Goal: Transaction & Acquisition: Book appointment/travel/reservation

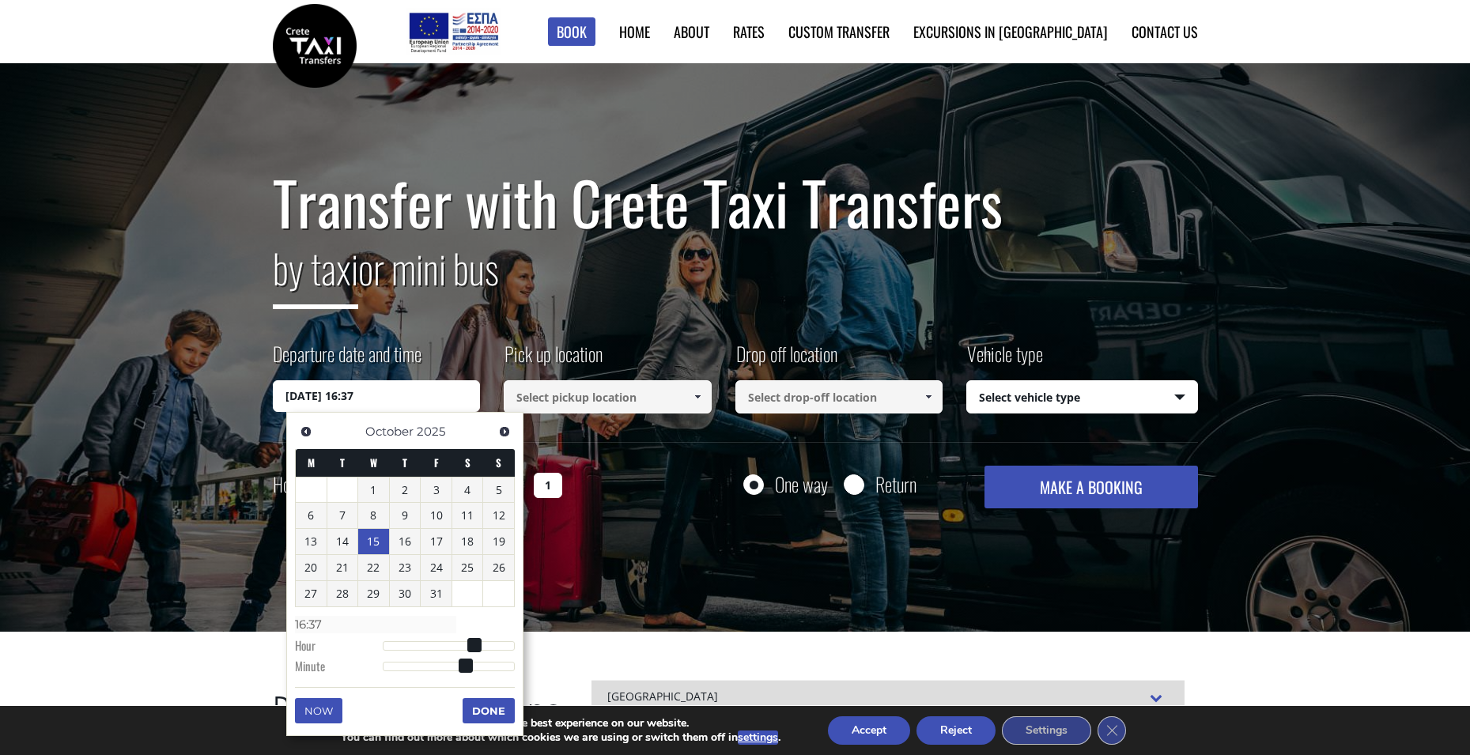
click at [381, 539] on link "15" at bounding box center [373, 541] width 31 height 25
click at [421, 641] on dd at bounding box center [449, 645] width 132 height 9
type input "15/10/2025 01:00"
type input "01:00"
type input "15/10/2025 02:00"
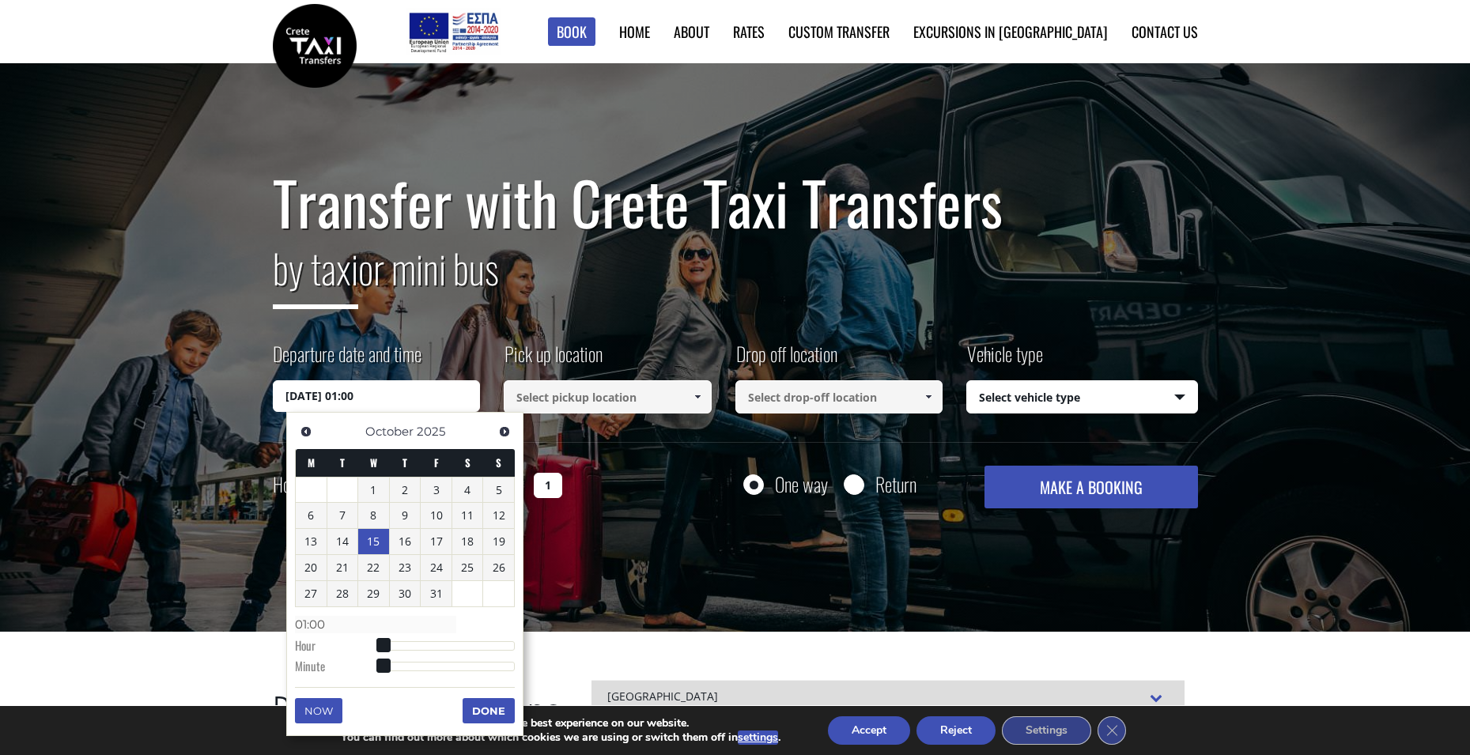
type input "02:00"
type input "15/10/2025 04:00"
type input "04:00"
type input "15/10/2025 09:00"
type input "09:00"
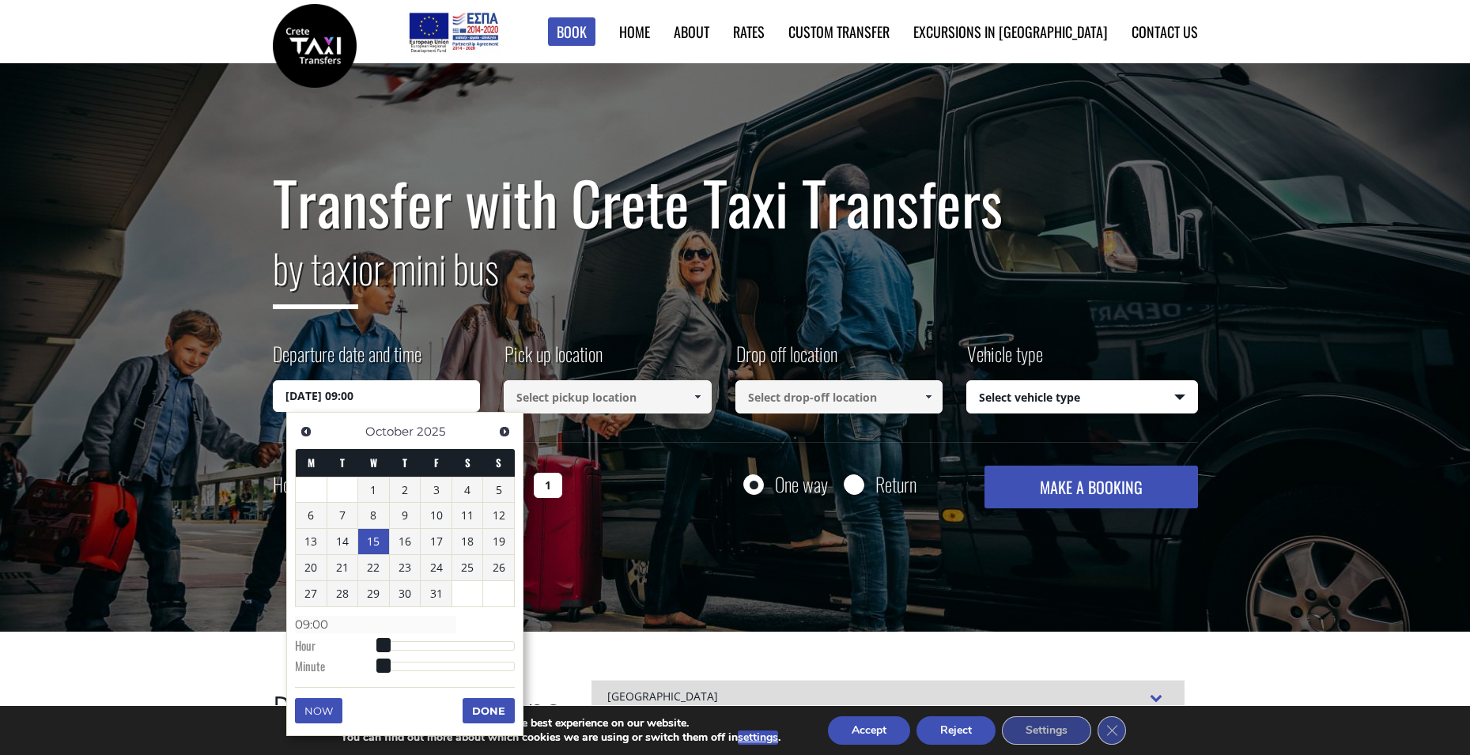
type input "15/10/2025 12:00"
type input "12:00"
type input "15/10/2025 15:00"
type input "15:00"
type input "15/10/2025 17:00"
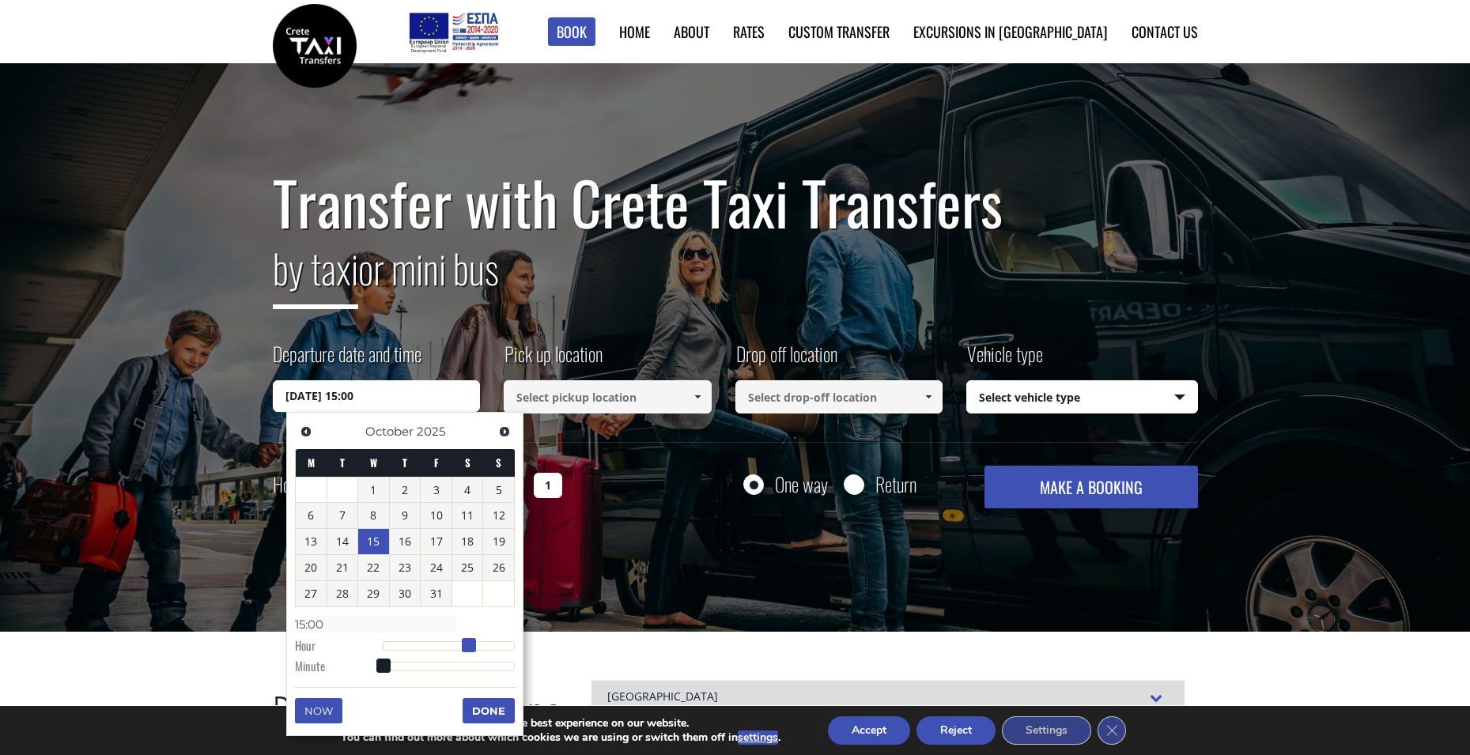
type input "17:00"
type input "15/10/2025 18:00"
type input "18:00"
type input "15/10/2025 17:00"
type input "17:00"
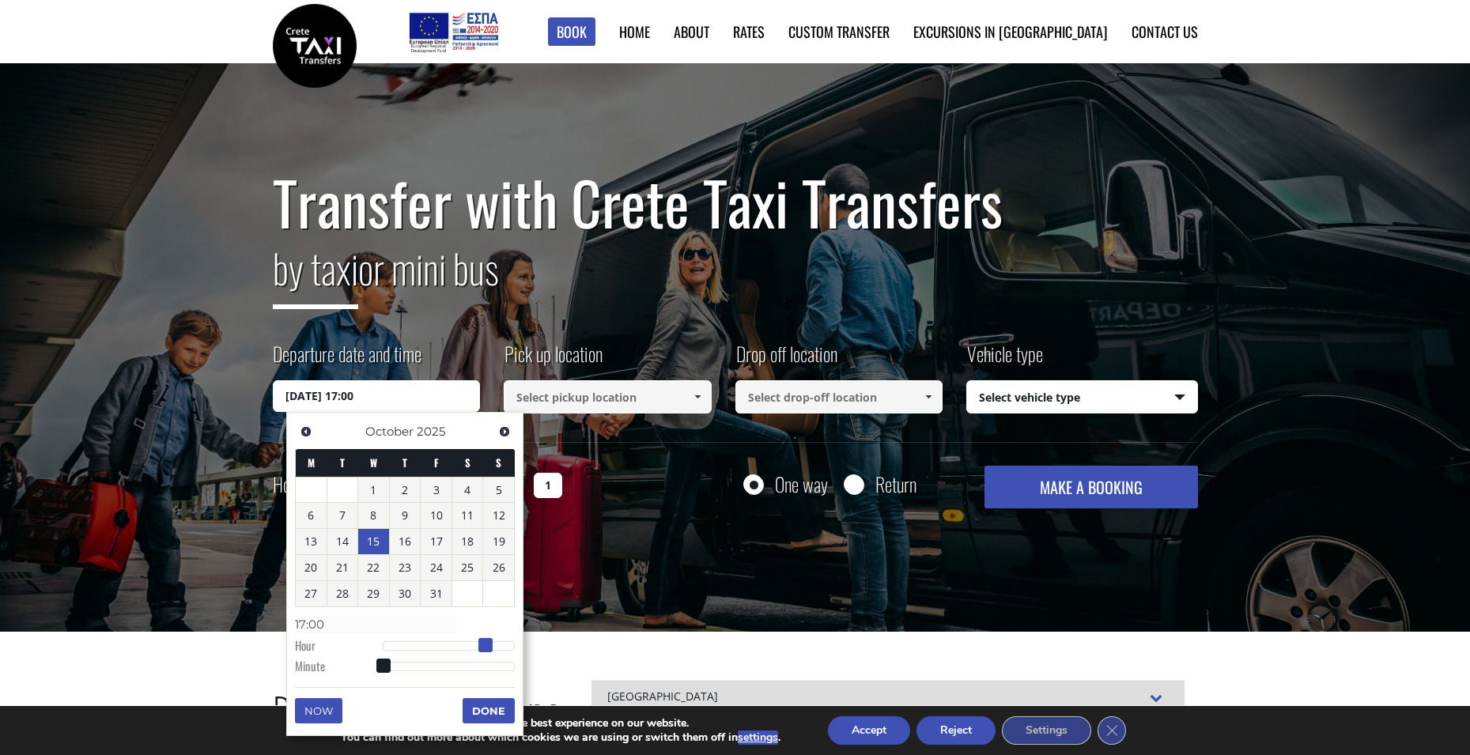
type input "15/10/2025 16:00"
type input "16:00"
type input "15/10/2025 15:00"
type input "15:00"
type input "15/10/2025 14:00"
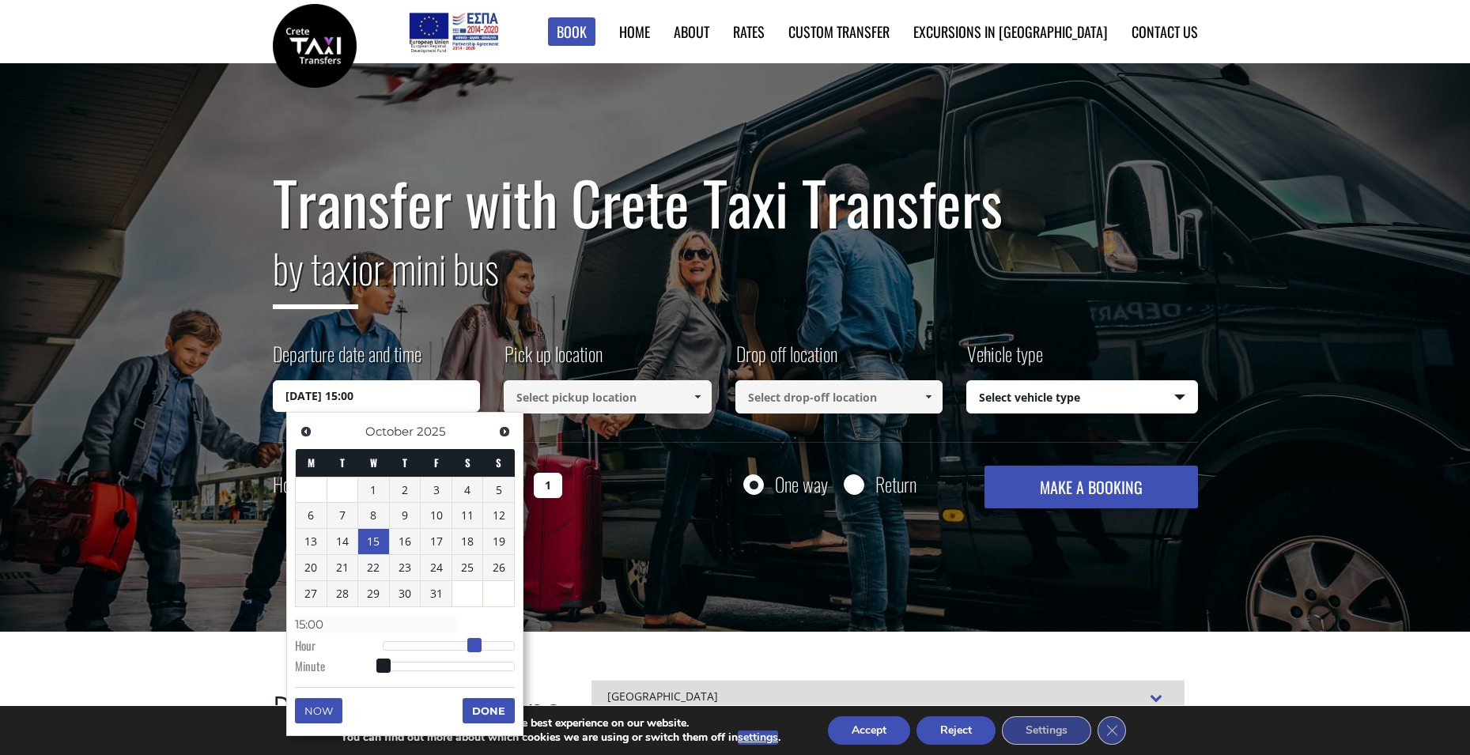
type input "14:00"
type input "15/10/2025 13:00"
type input "13:00"
type input "15/10/2025 12:00"
type input "12:00"
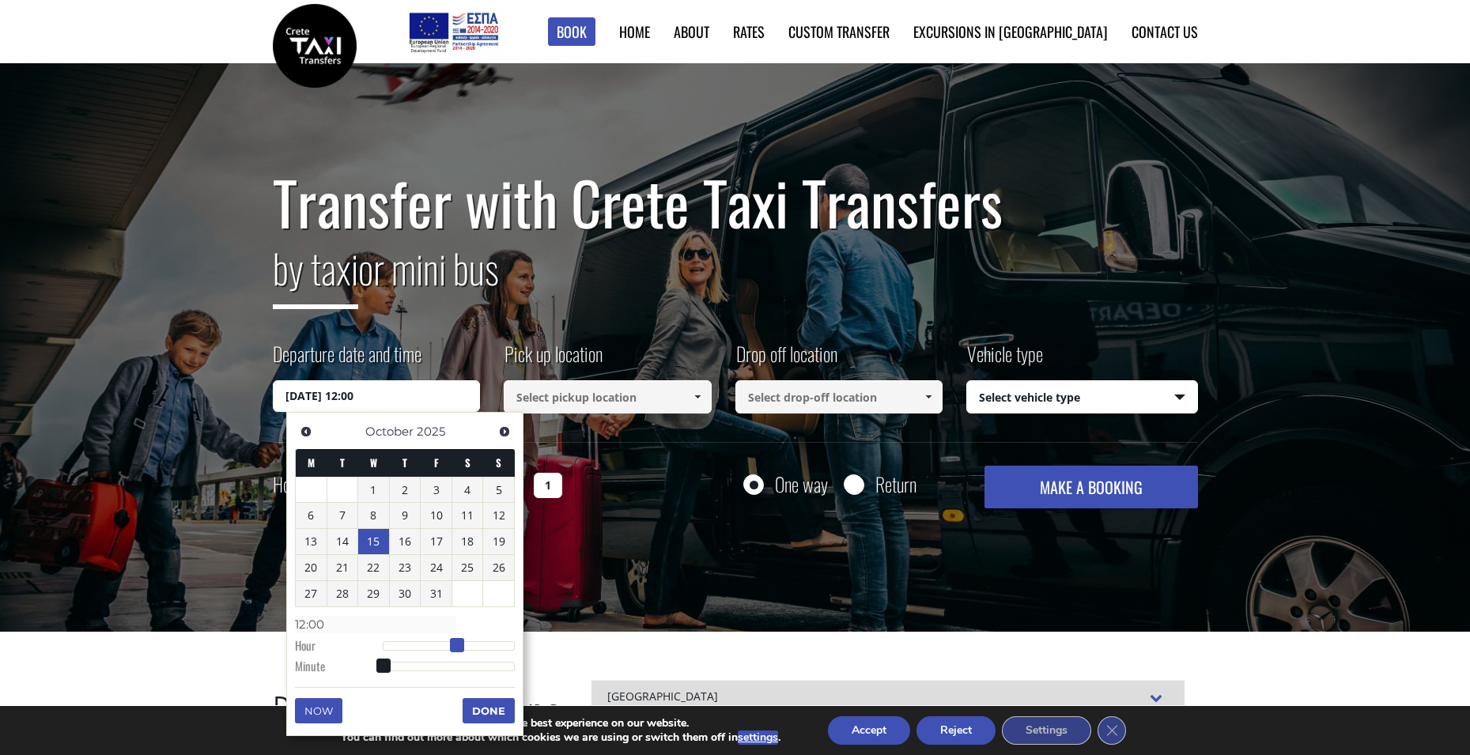
type input "15/10/2025 11:00"
type input "11:00"
type input "15/10/2025 10:00"
type input "10:00"
type input "15/10/2025 09:00"
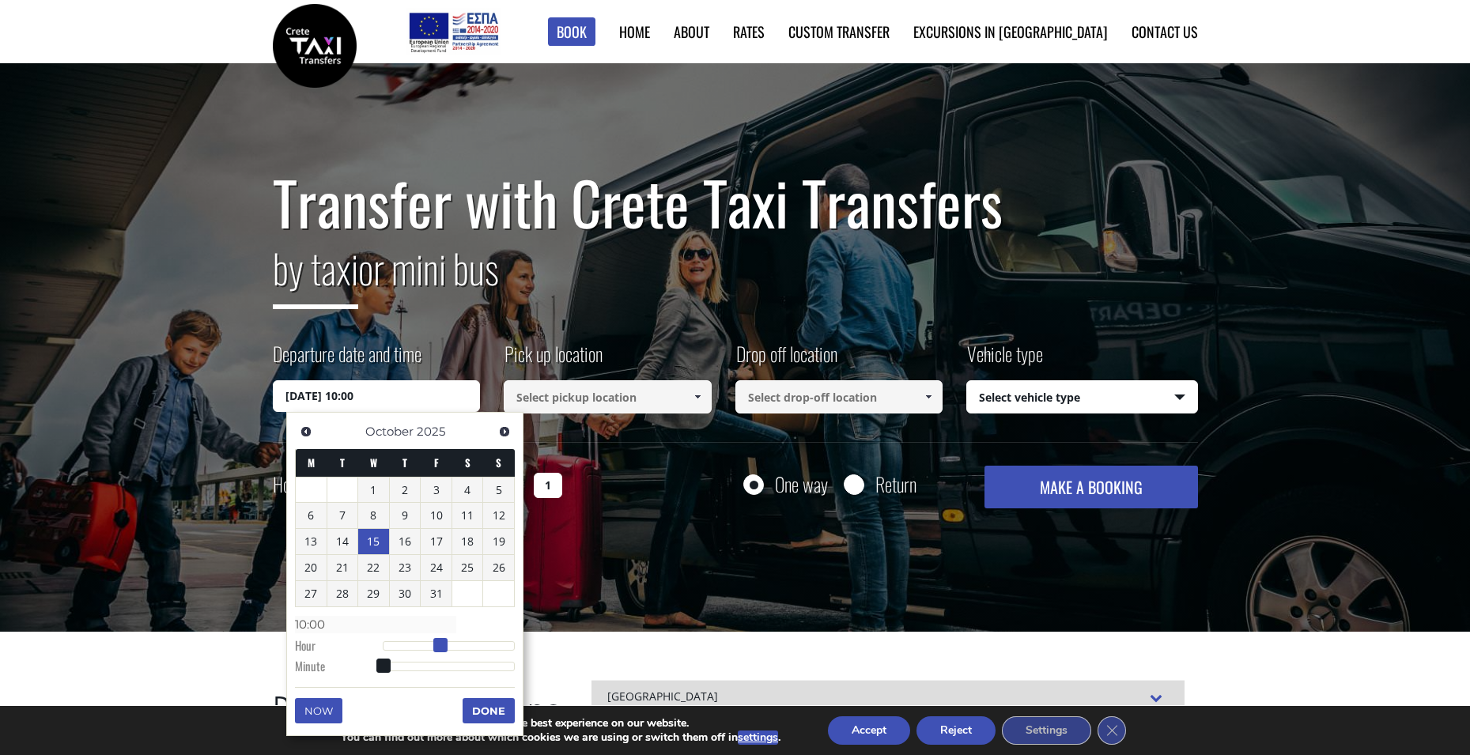
type input "09:00"
drag, startPoint x: 385, startPoint y: 647, endPoint x: 438, endPoint y: 655, distance: 53.5
click at [438, 655] on dl "Time 09:00 Hour Minute Second Millisecond Microsecond Time Zone -1200 -1100 -10…" at bounding box center [405, 644] width 220 height 67
type input "15/10/2025 09:01"
type input "09:01"
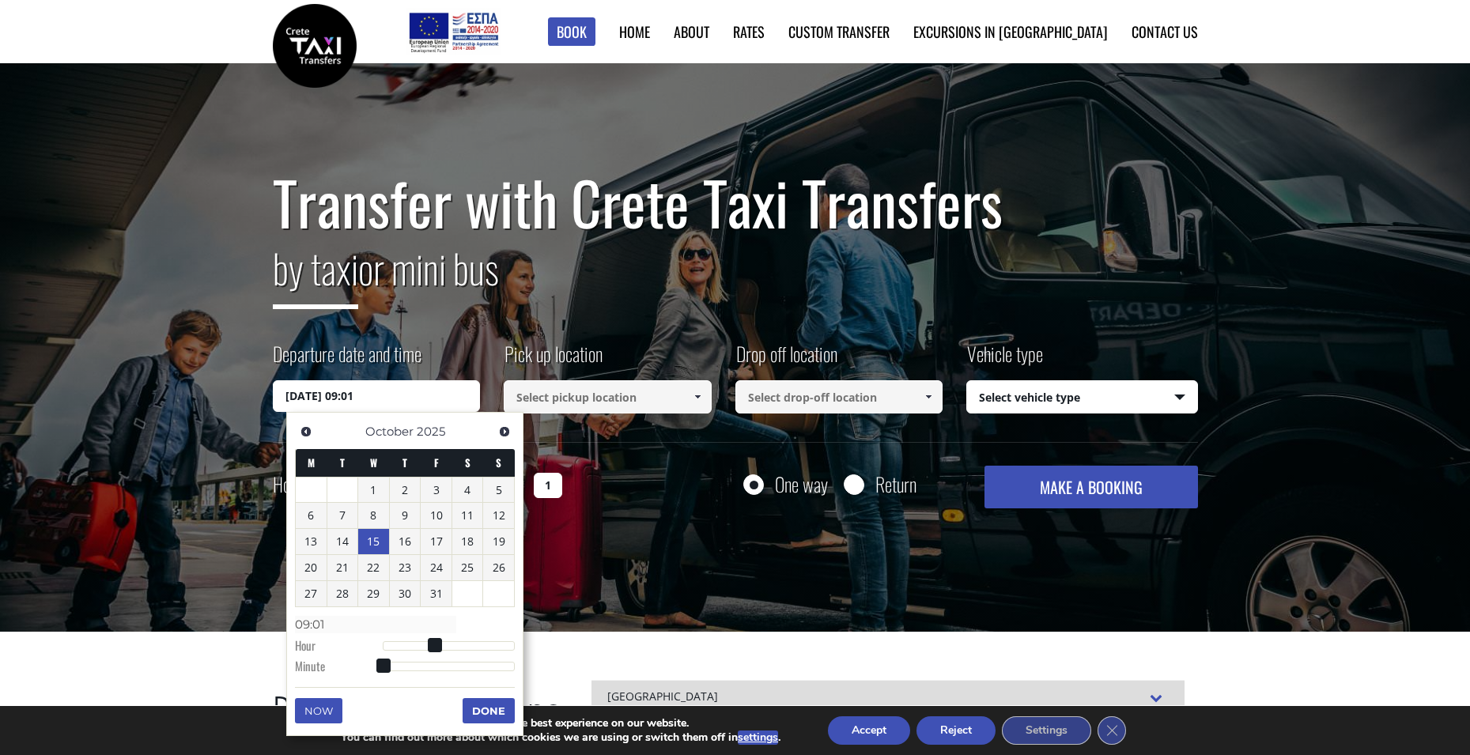
type input "15/10/2025 09:03"
type input "09:03"
type input "15/10/2025 09:05"
type input "09:05"
type input "15/10/2025 09:06"
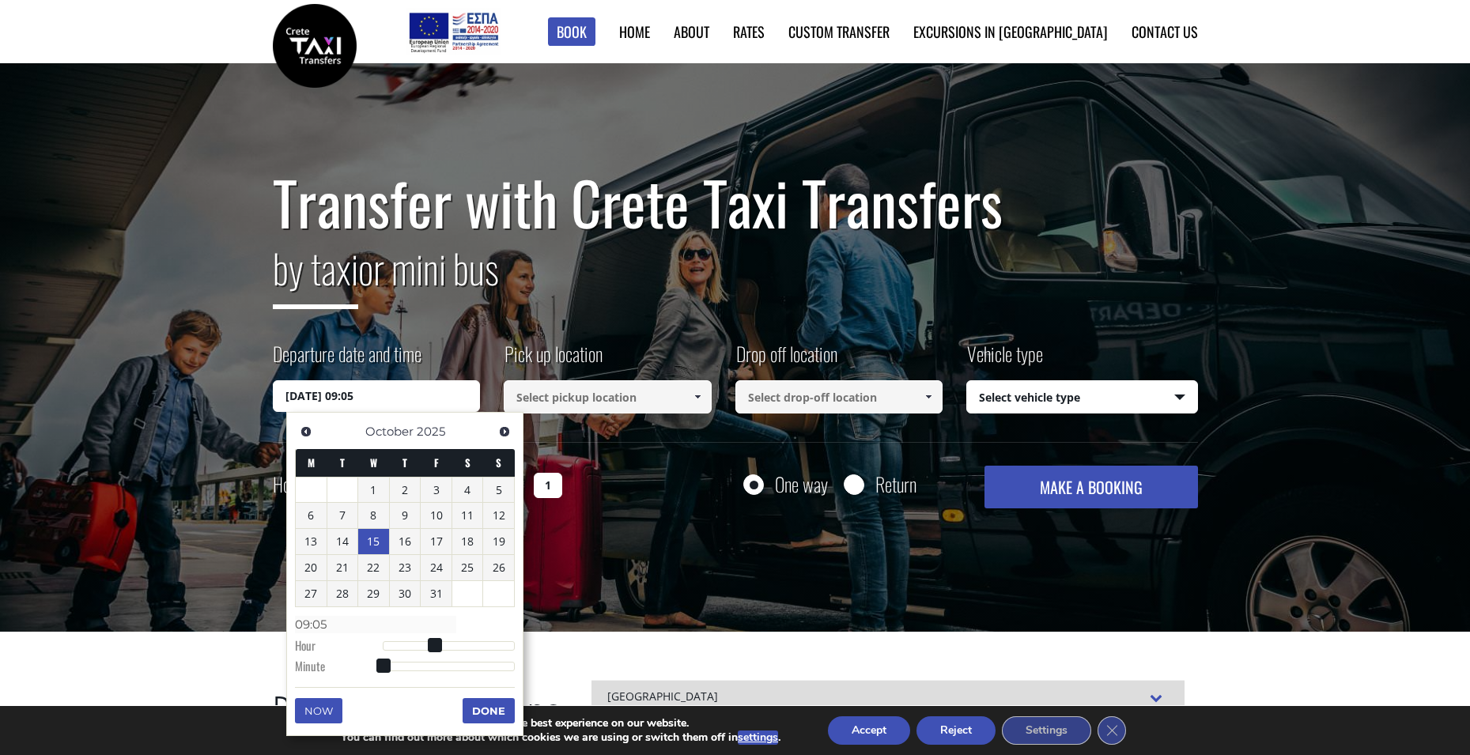
type input "09:06"
type input "15/10/2025 09:08"
type input "09:08"
type input "15/10/2025 09:09"
type input "09:09"
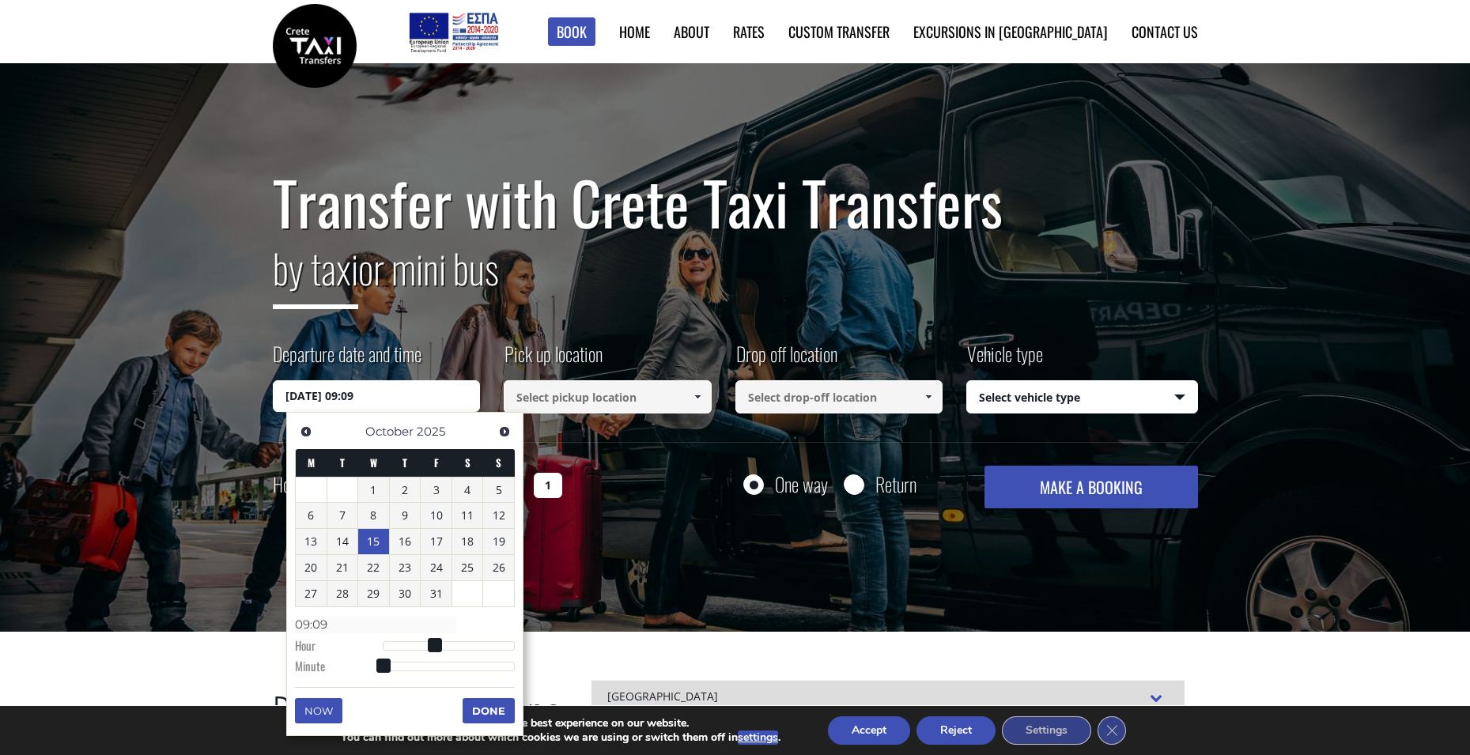
type input "15/10/2025 09:10"
type input "09:10"
type input "15/10/2025 09:11"
type input "09:11"
type input "15/10/2025 09:12"
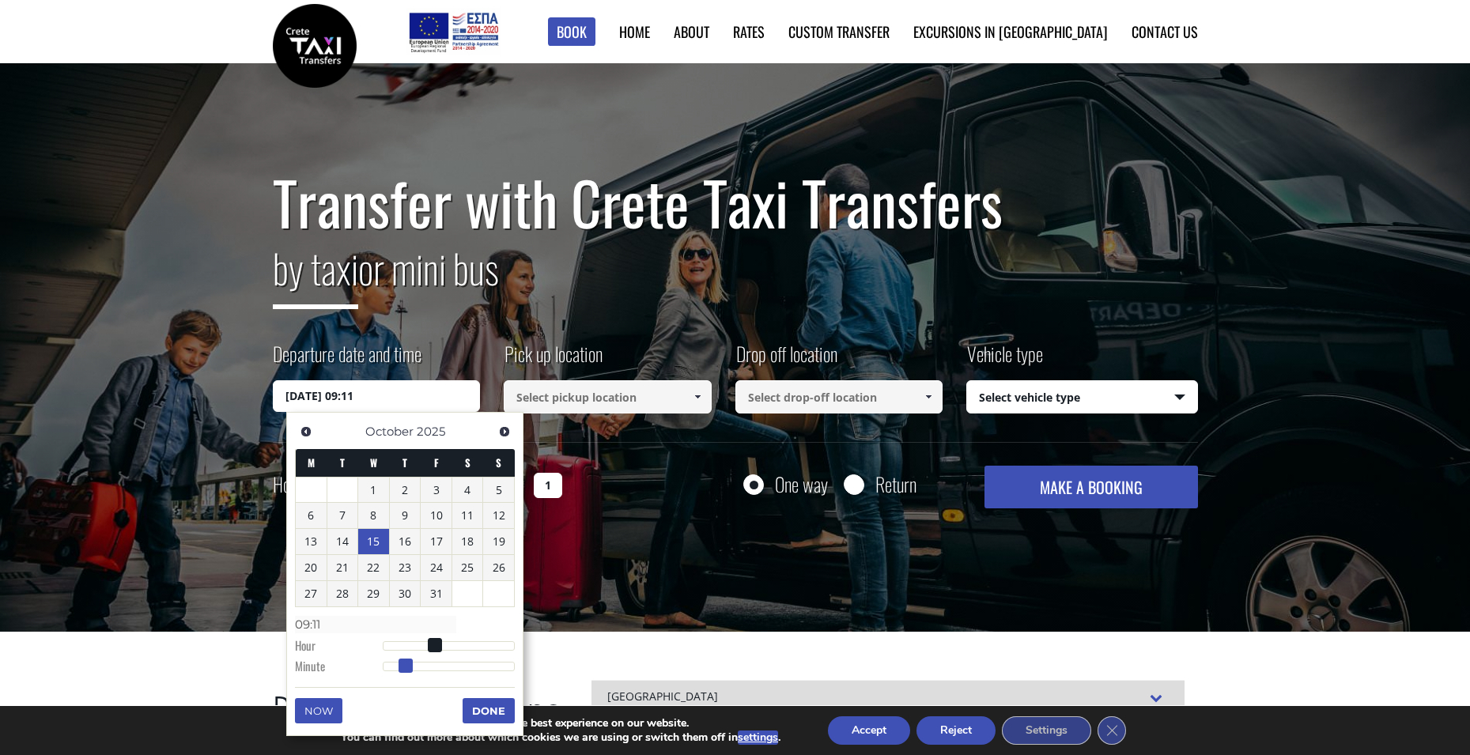
type input "09:12"
type input "15/10/2025 09:13"
type input "09:13"
type input "15/10/2025 09:14"
type input "09:14"
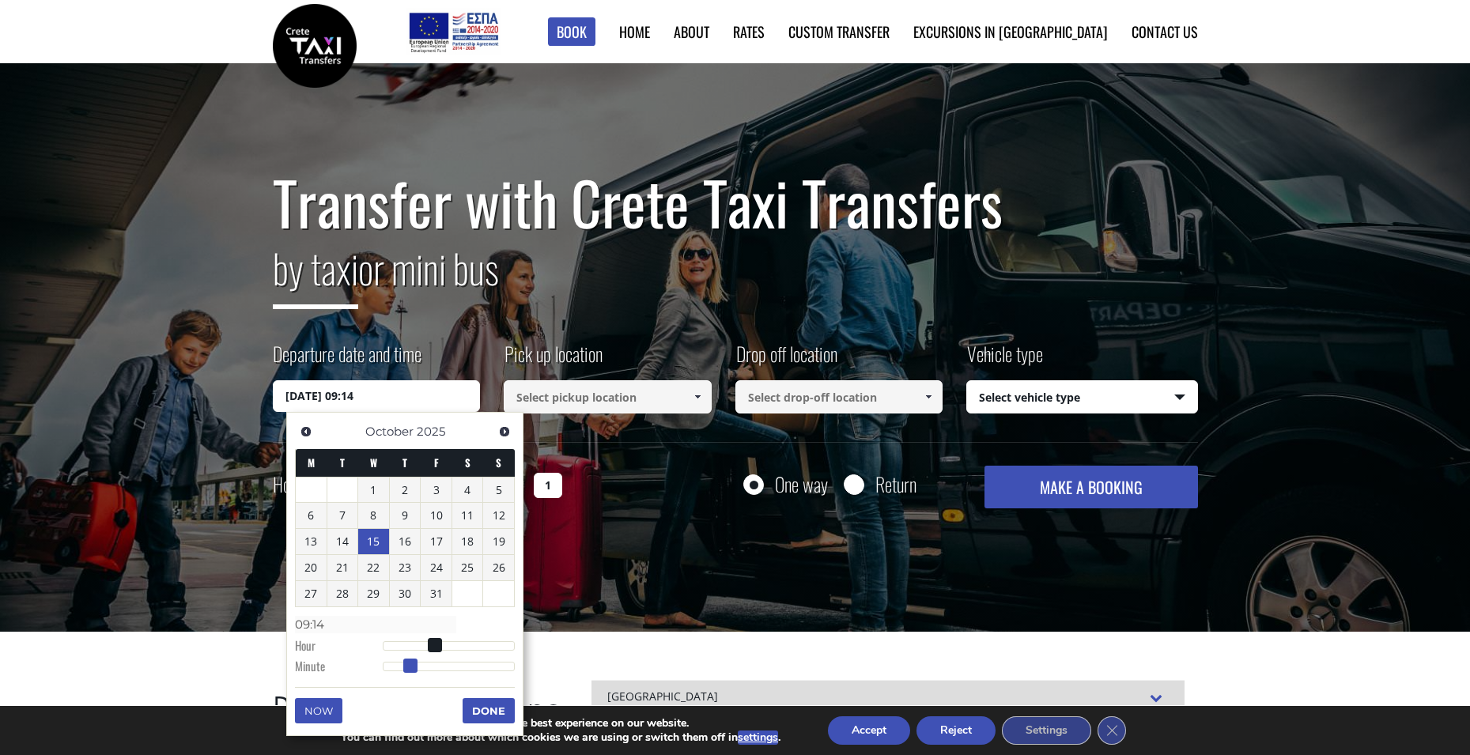
type input "15/10/2025 09:15"
type input "09:15"
type input "15/10/2025 09:16"
type input "09:16"
type input "15/10/2025 09:17"
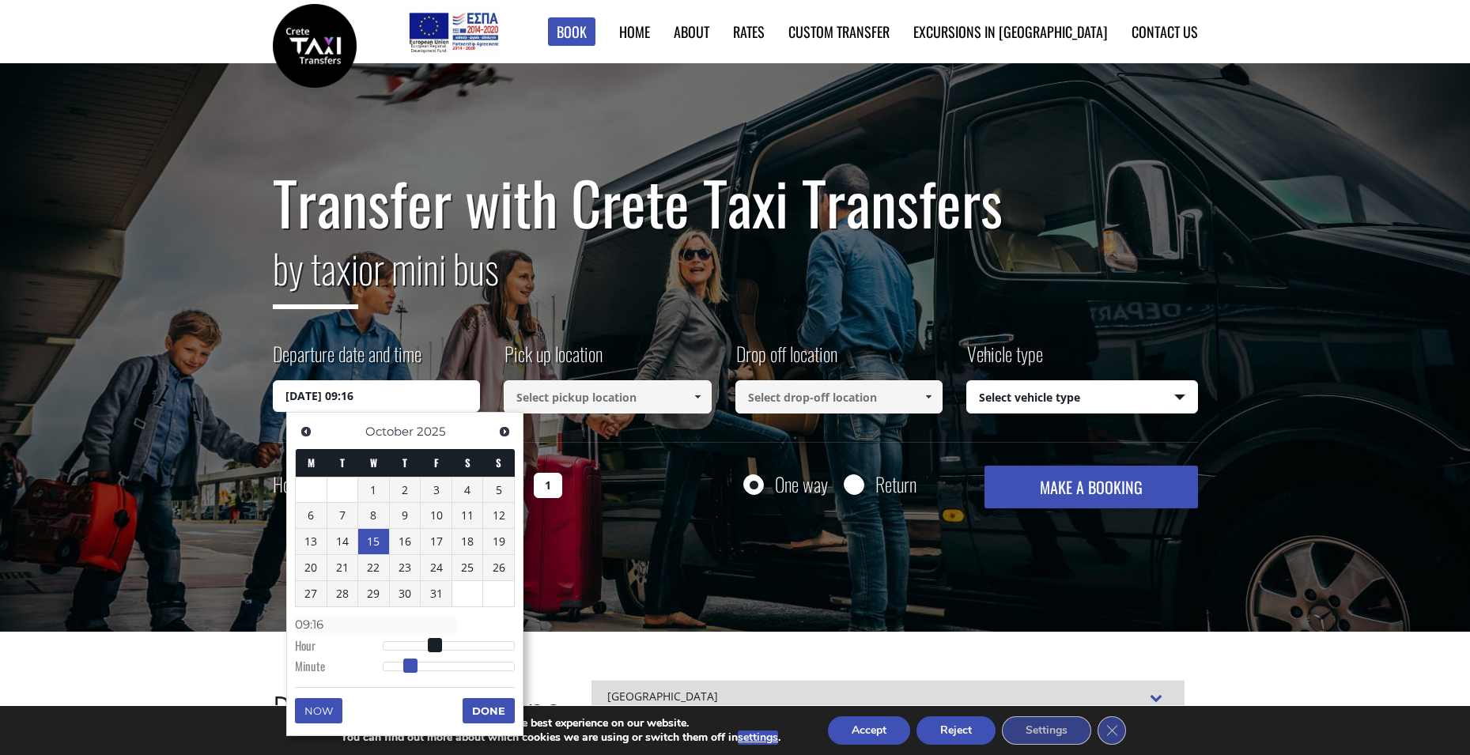
type input "09:17"
type input "15/10/2025 09:18"
type input "09:18"
type input "15/10/2025 09:19"
type input "09:19"
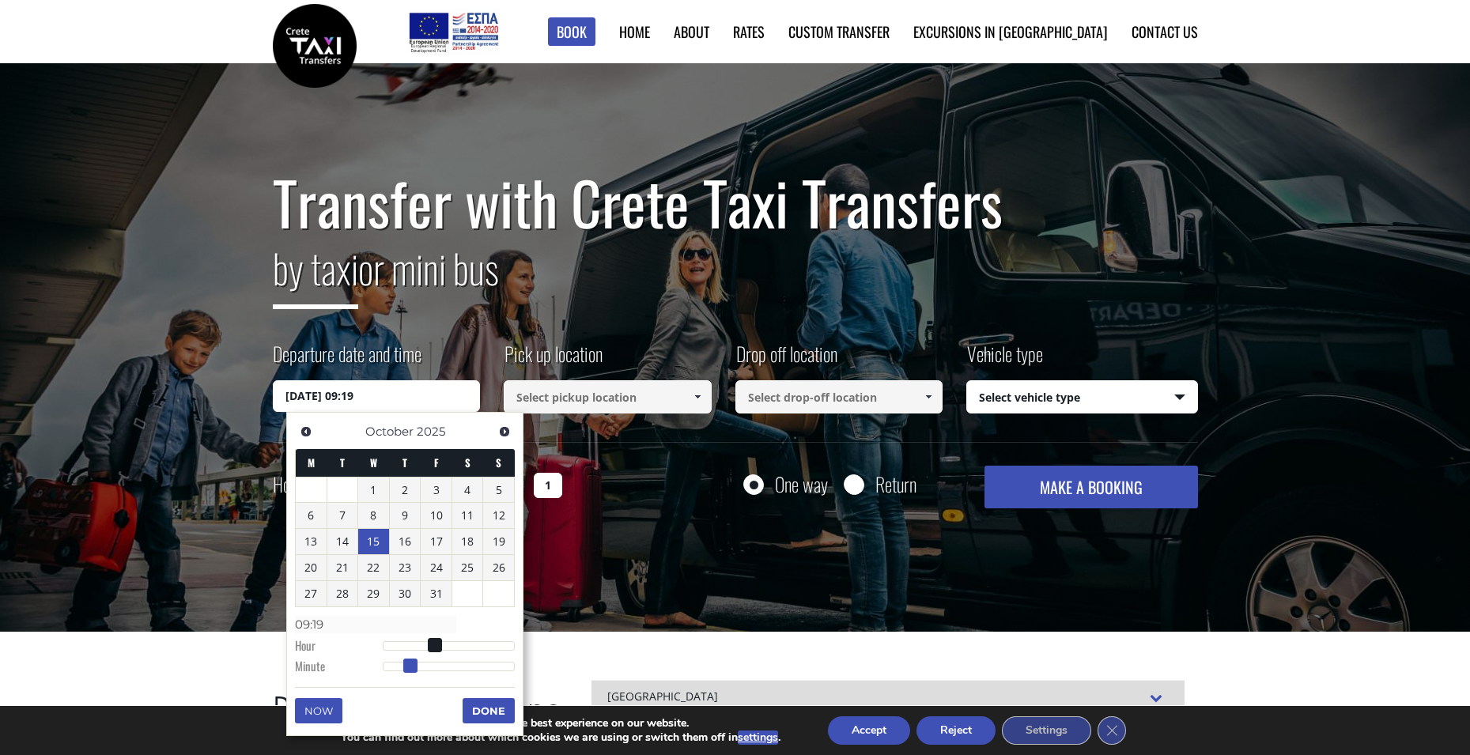
type input "15/10/2025 09:20"
type input "09:20"
type input "15/10/2025 09:21"
type input "09:21"
type input "15/10/2025 09:22"
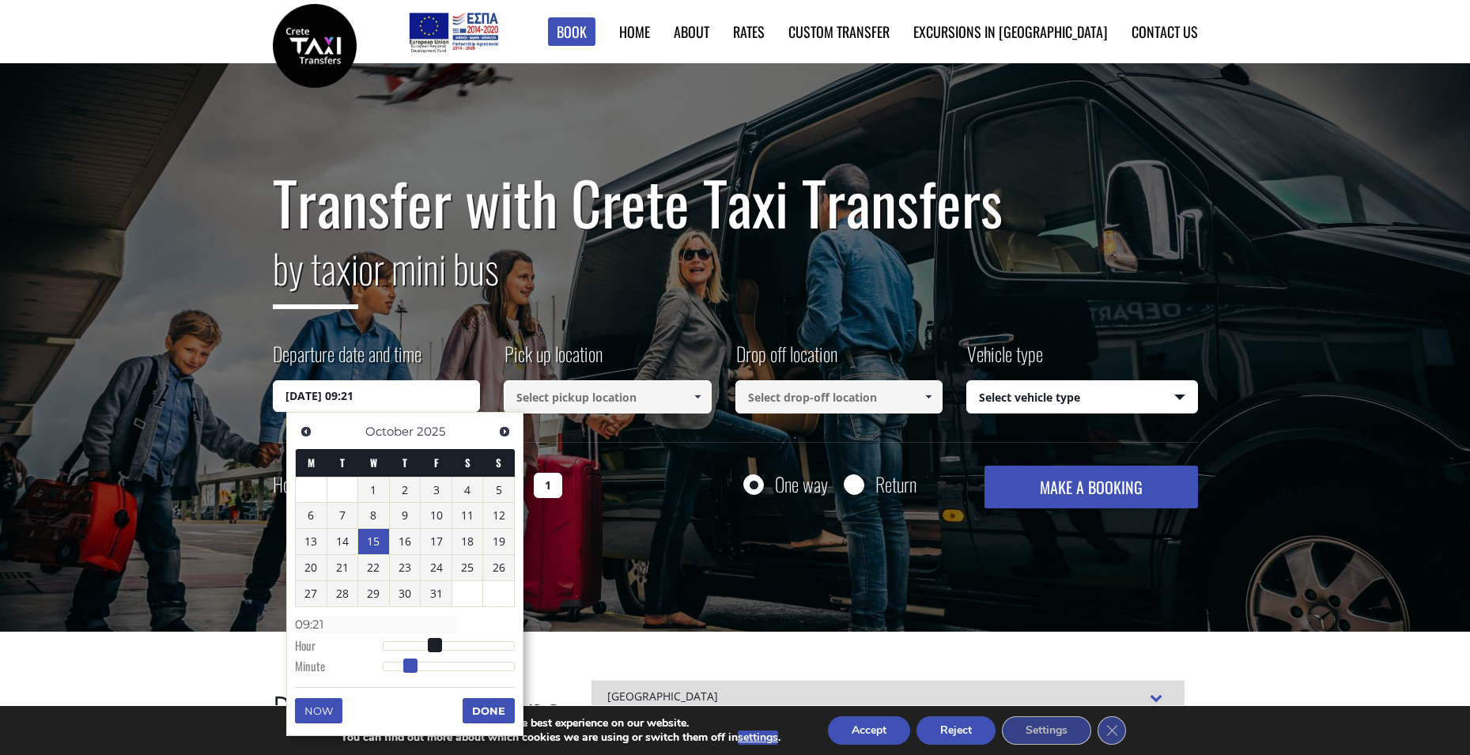
type input "09:22"
type input "15/10/2025 09:23"
type input "09:23"
type input "15/10/2025 09:24"
type input "09:24"
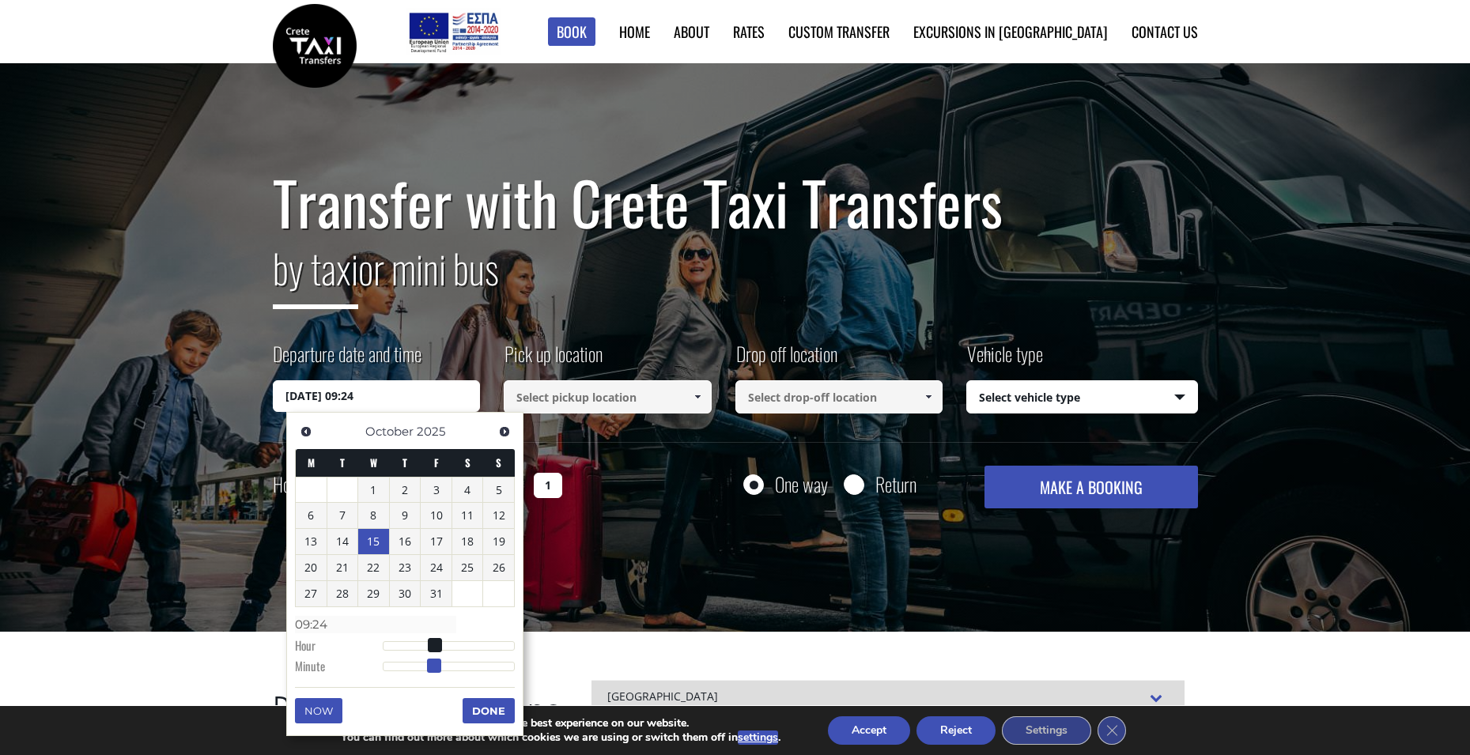
type input "15/10/2025 09:25"
type input "09:25"
type input "15/10/2025 09:26"
type input "09:26"
type input "15/10/2025 09:27"
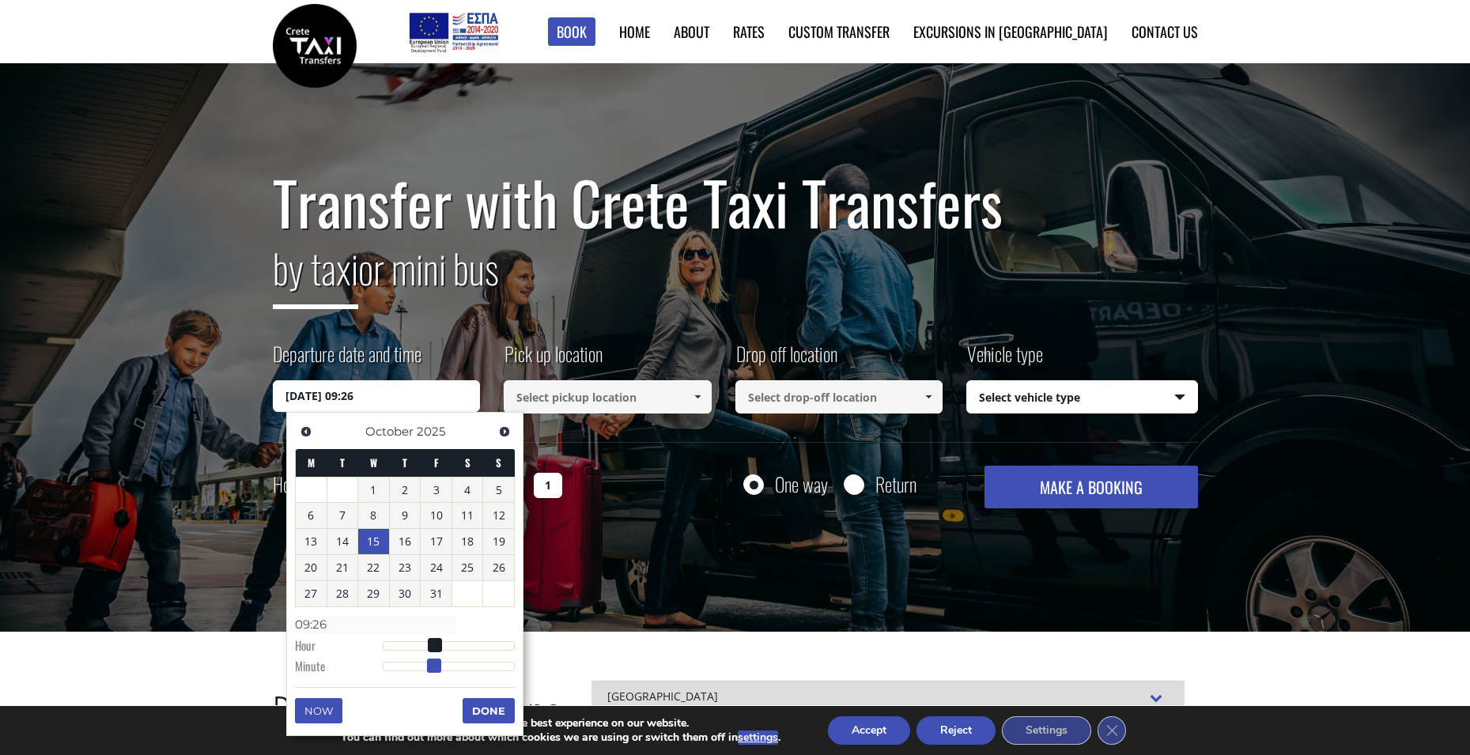
type input "09:27"
type input "15/10/2025 09:28"
type input "09:28"
type input "15/10/2025 09:29"
type input "09:29"
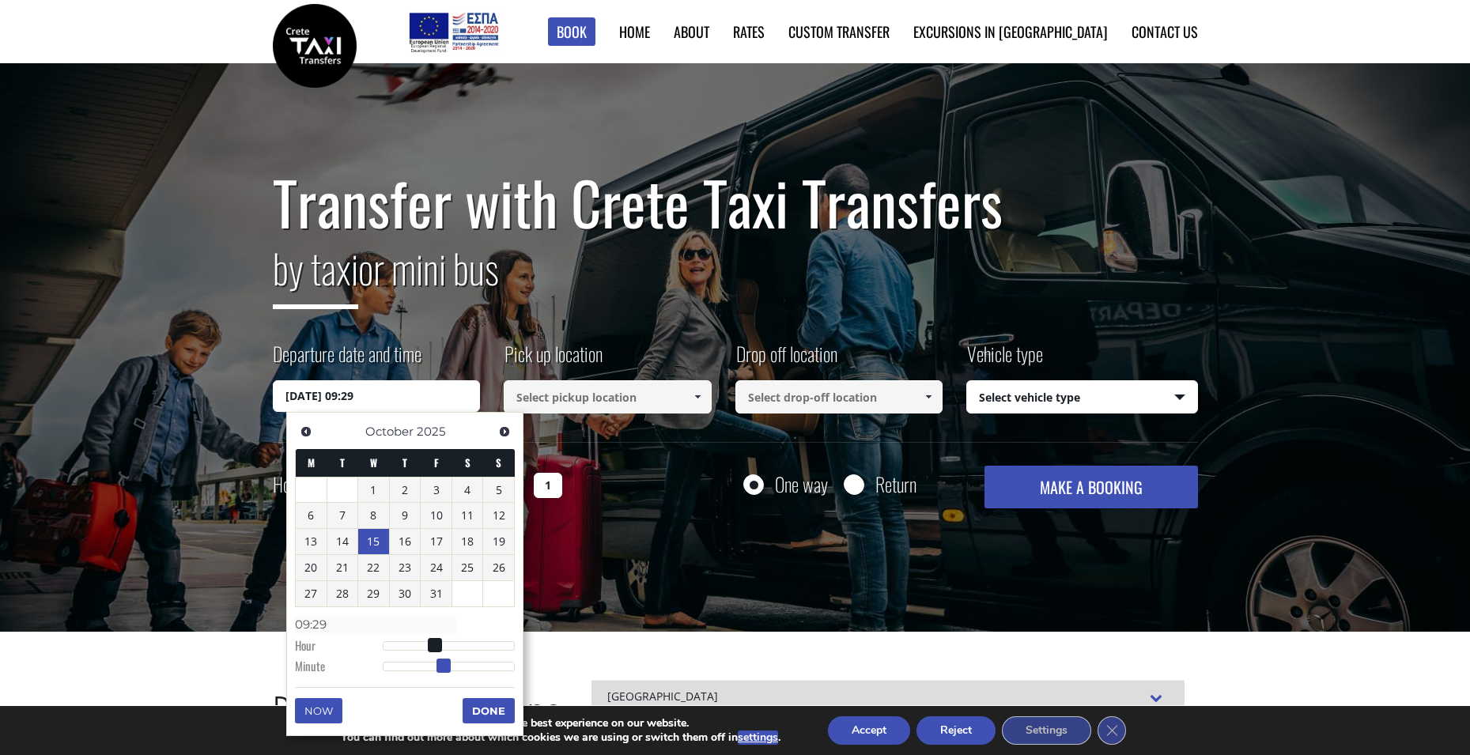
type input "15/10/2025 09:30"
type input "09:30"
type input "15/10/2025 09:31"
type input "09:31"
type input "15/10/2025 09:32"
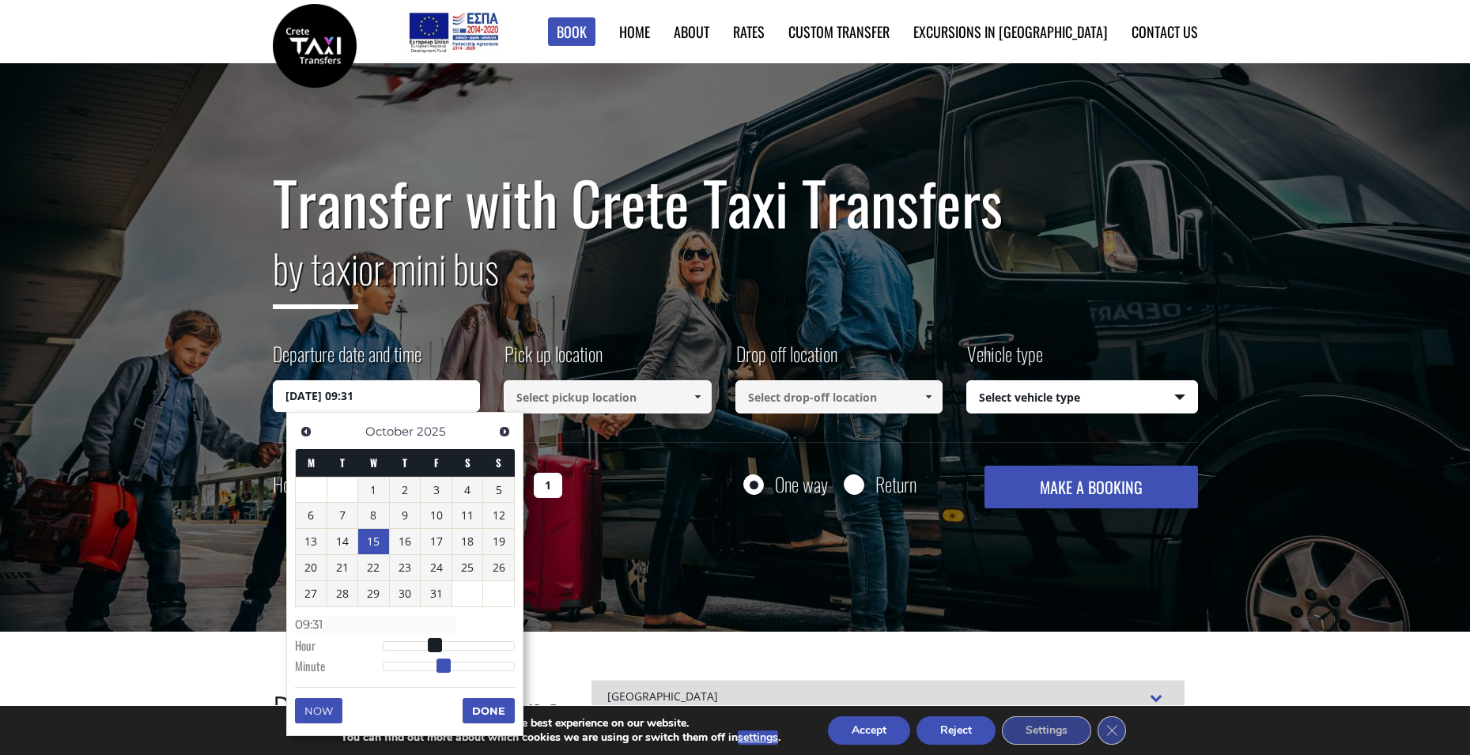
type input "09:32"
type input "15/10/2025 09:33"
type input "09:33"
type input "15/10/2025 09:34"
type input "09:34"
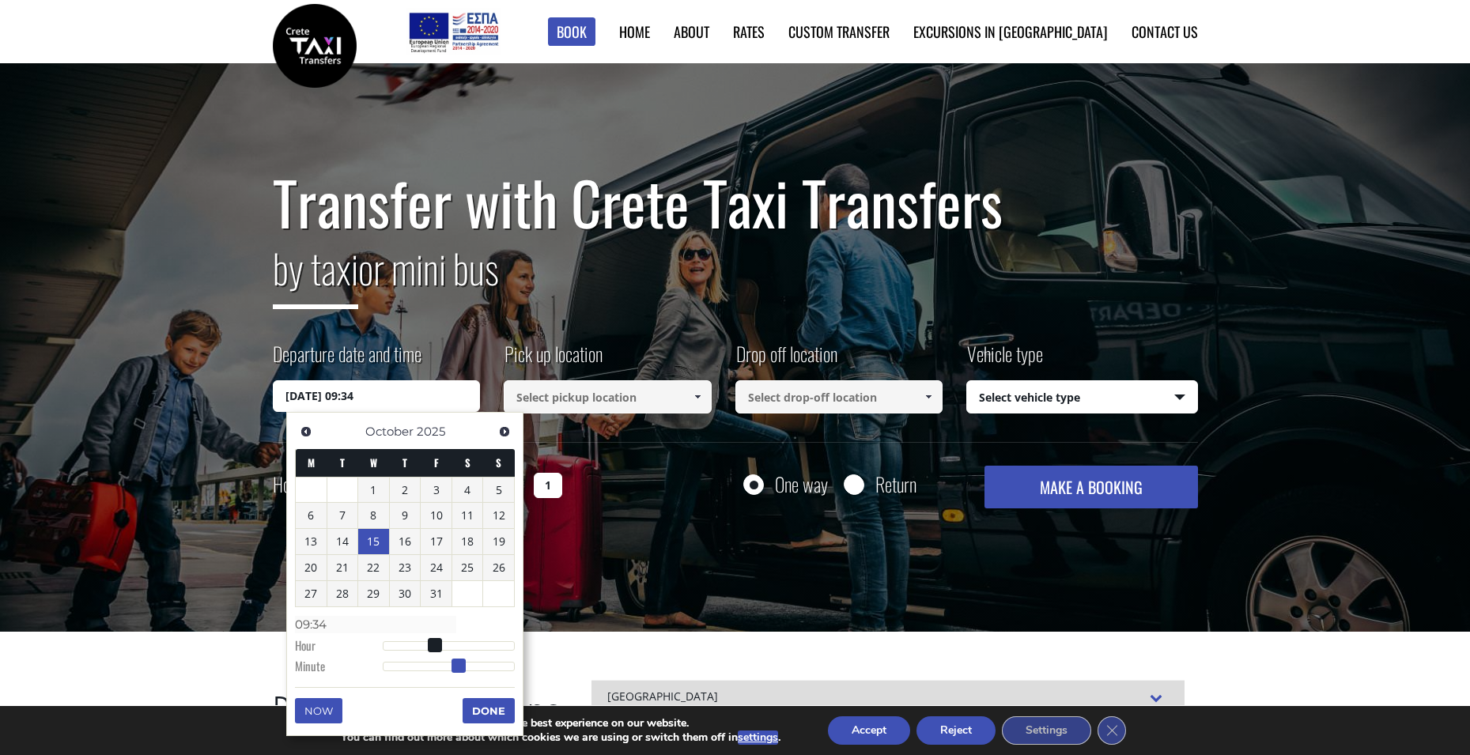
type input "15/10/2025 09:35"
type input "09:35"
type input "15/10/2025 09:36"
type input "09:36"
type input "15/10/2025 09:37"
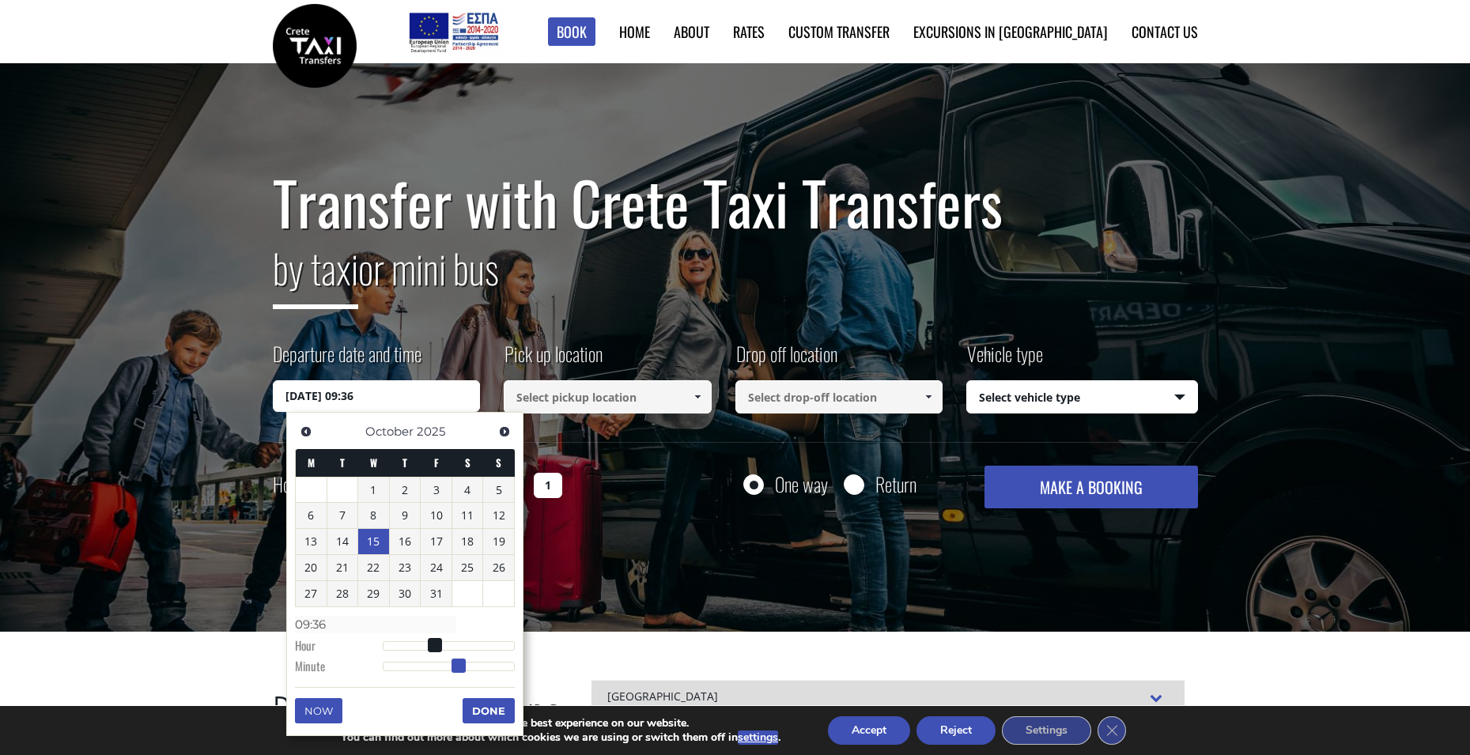
type input "09:37"
type input "15/10/2025 09:38"
type input "09:38"
type input "15/10/2025 09:39"
type input "09:39"
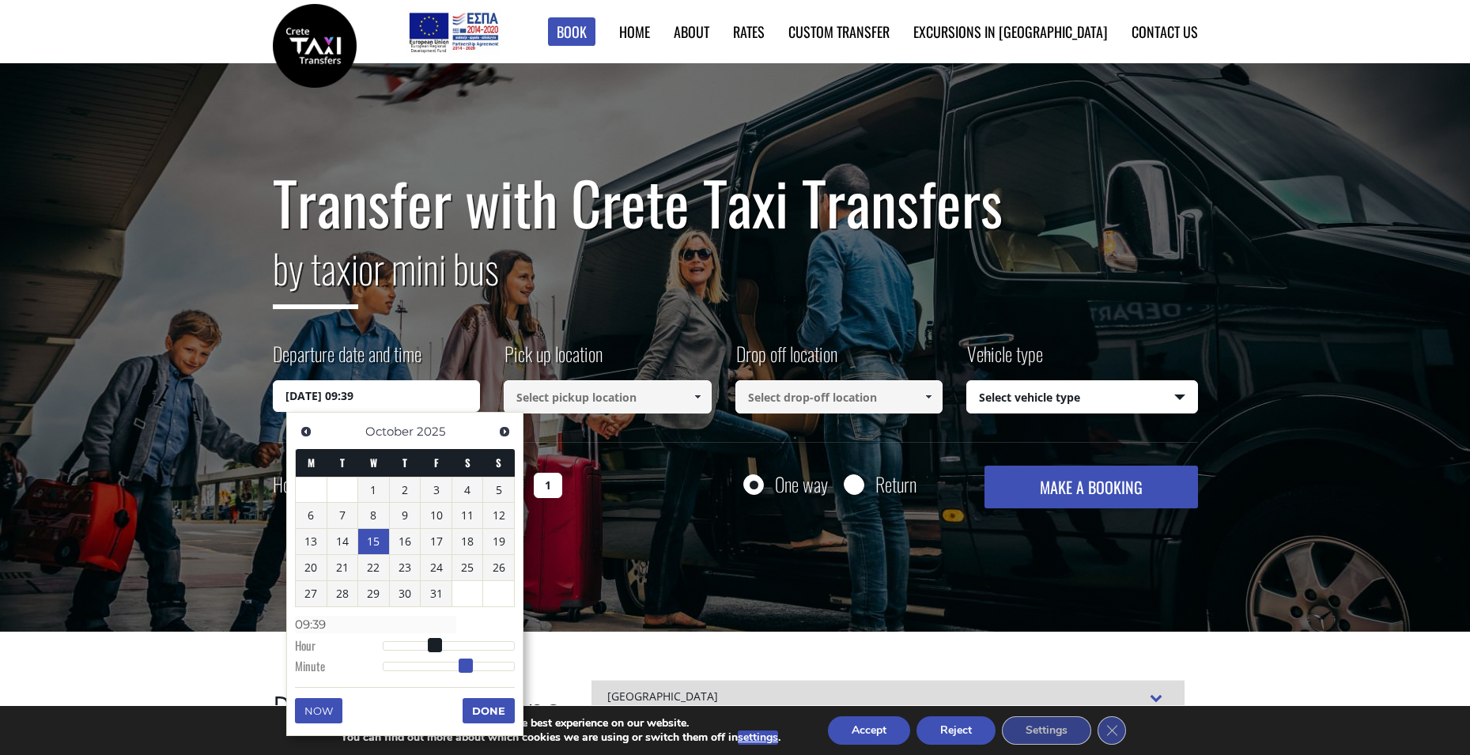
type input "15/10/2025 09:40"
type input "09:40"
type input "15/10/2025 09:41"
type input "09:41"
type input "15/10/2025 09:43"
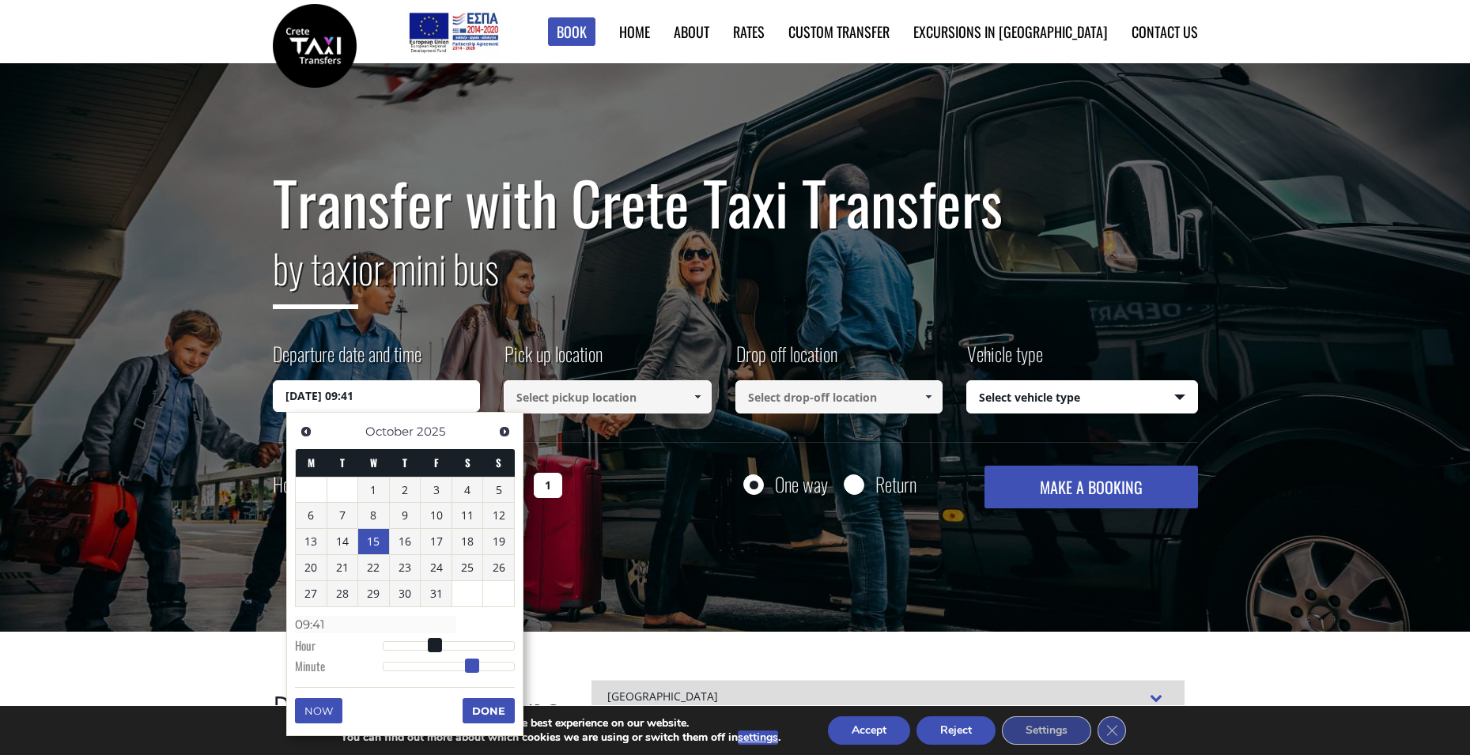
type input "09:43"
type input "15/10/2025 09:45"
type input "09:45"
type input "15/10/2025 09:47"
type input "09:47"
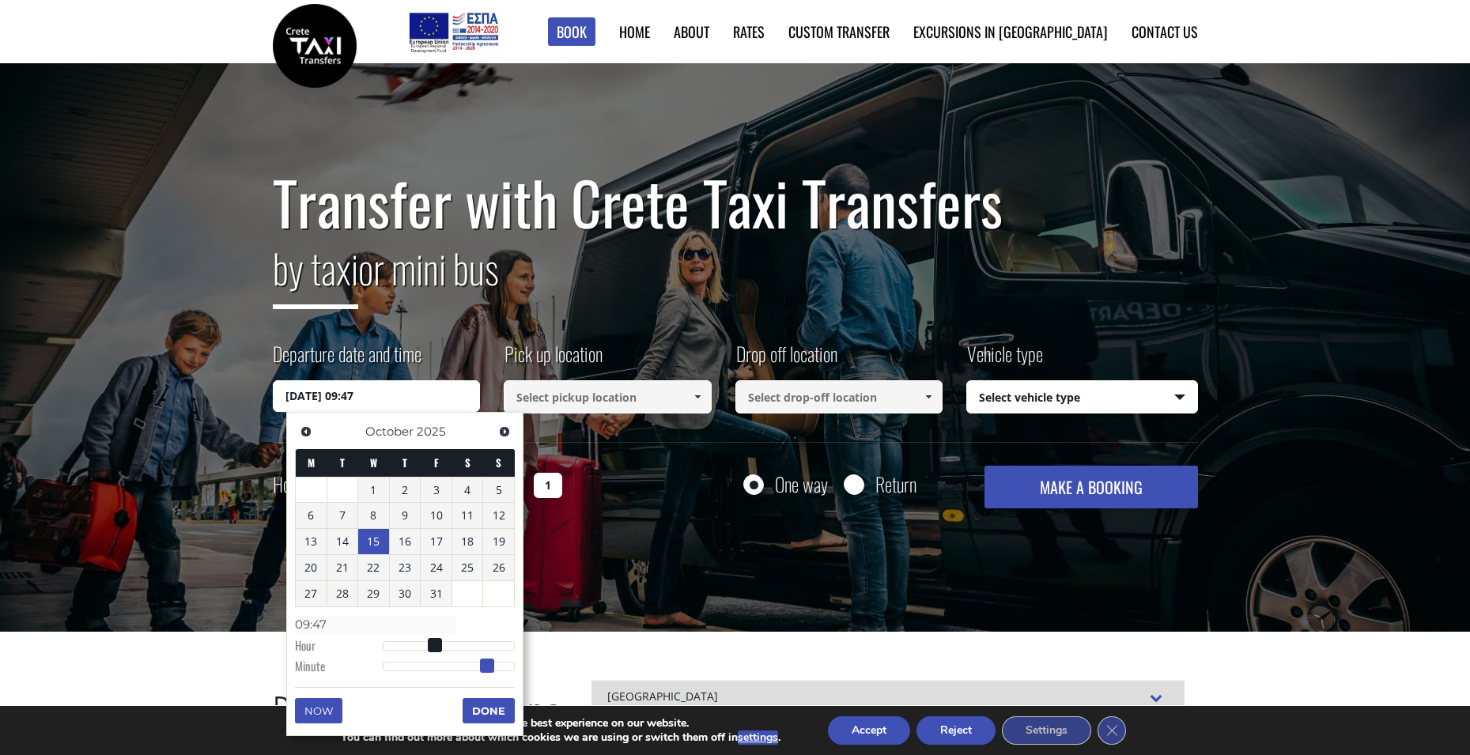
type input "15/10/2025 09:48"
type input "09:48"
type input "15/10/2025 09:50"
type input "09:50"
drag, startPoint x: 385, startPoint y: 666, endPoint x: 496, endPoint y: 670, distance: 110.7
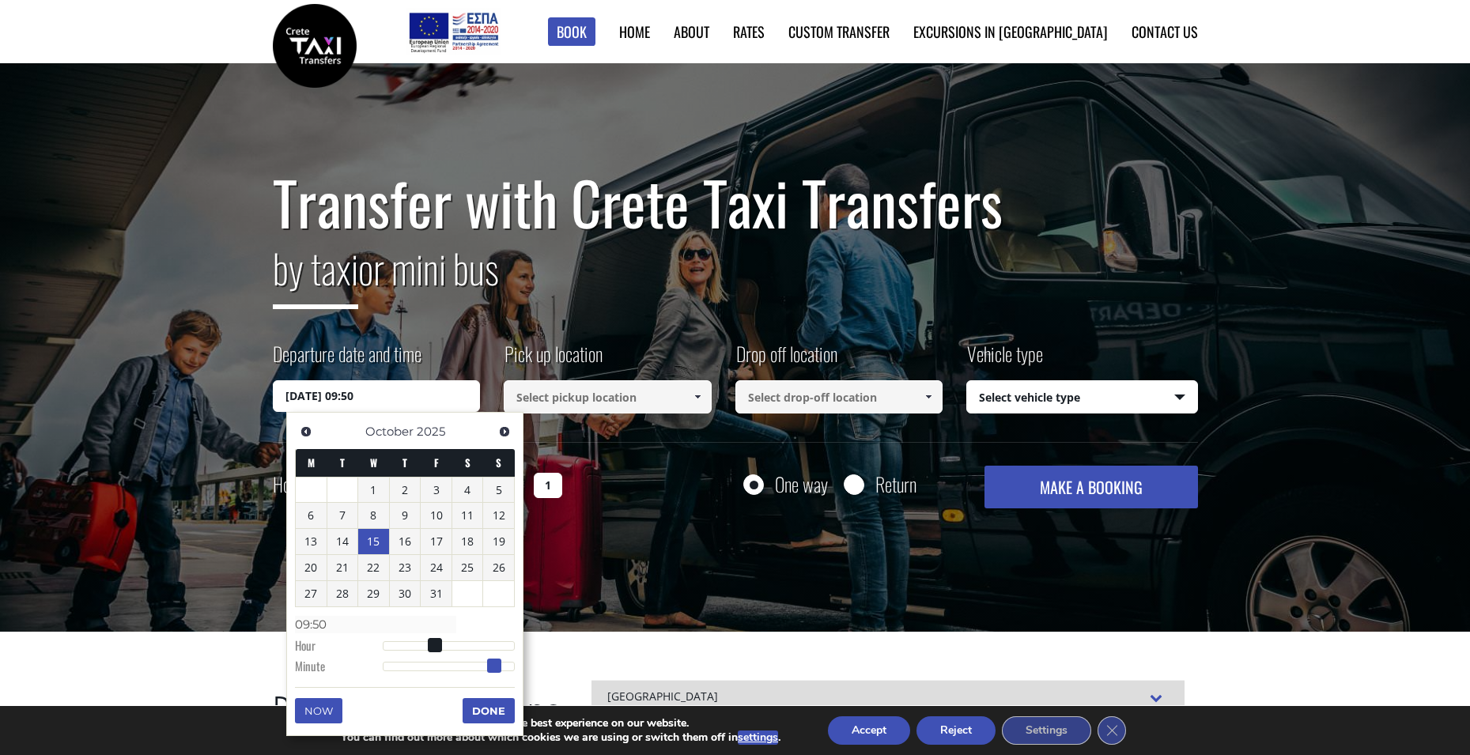
click at [496, 670] on span at bounding box center [494, 665] width 14 height 14
click at [486, 711] on button "Done" at bounding box center [488, 710] width 52 height 25
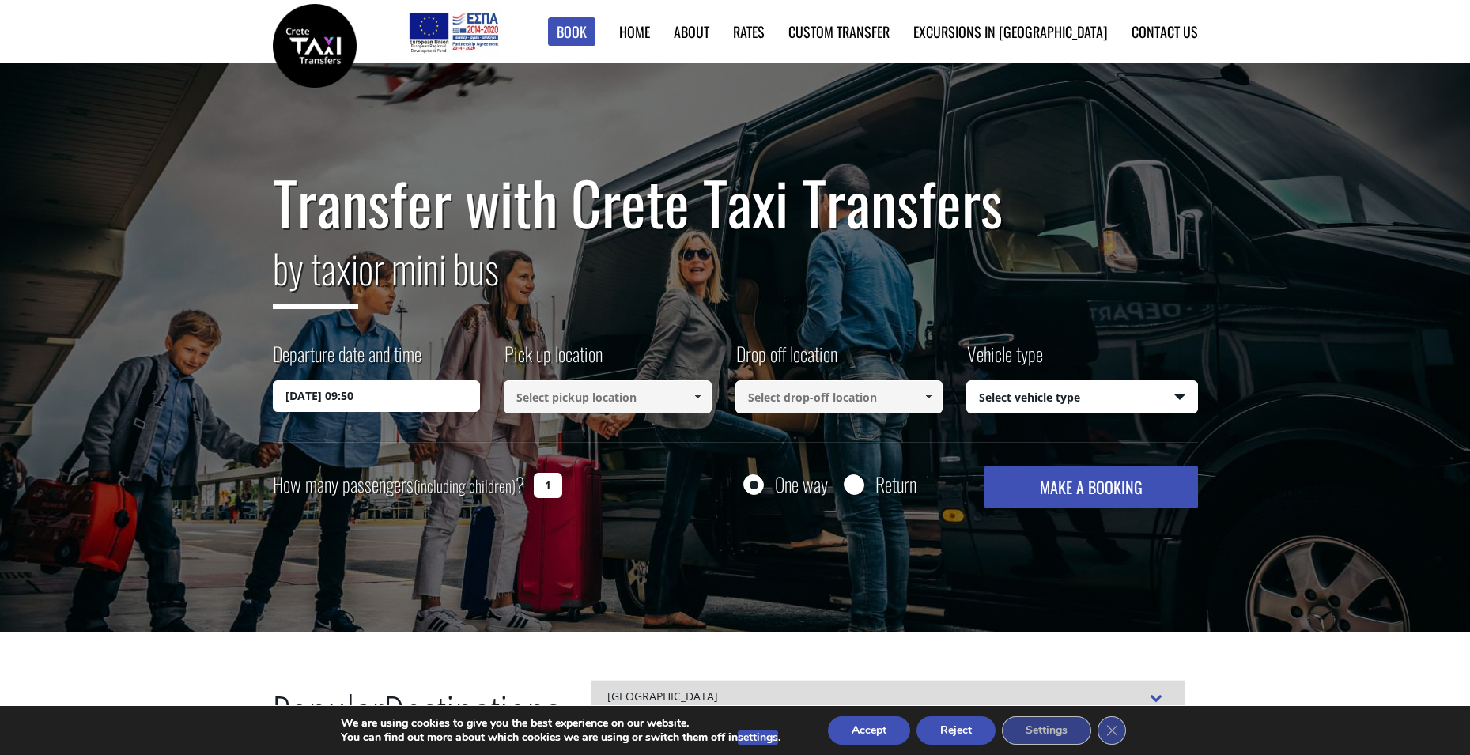
click at [663, 398] on input at bounding box center [608, 396] width 208 height 33
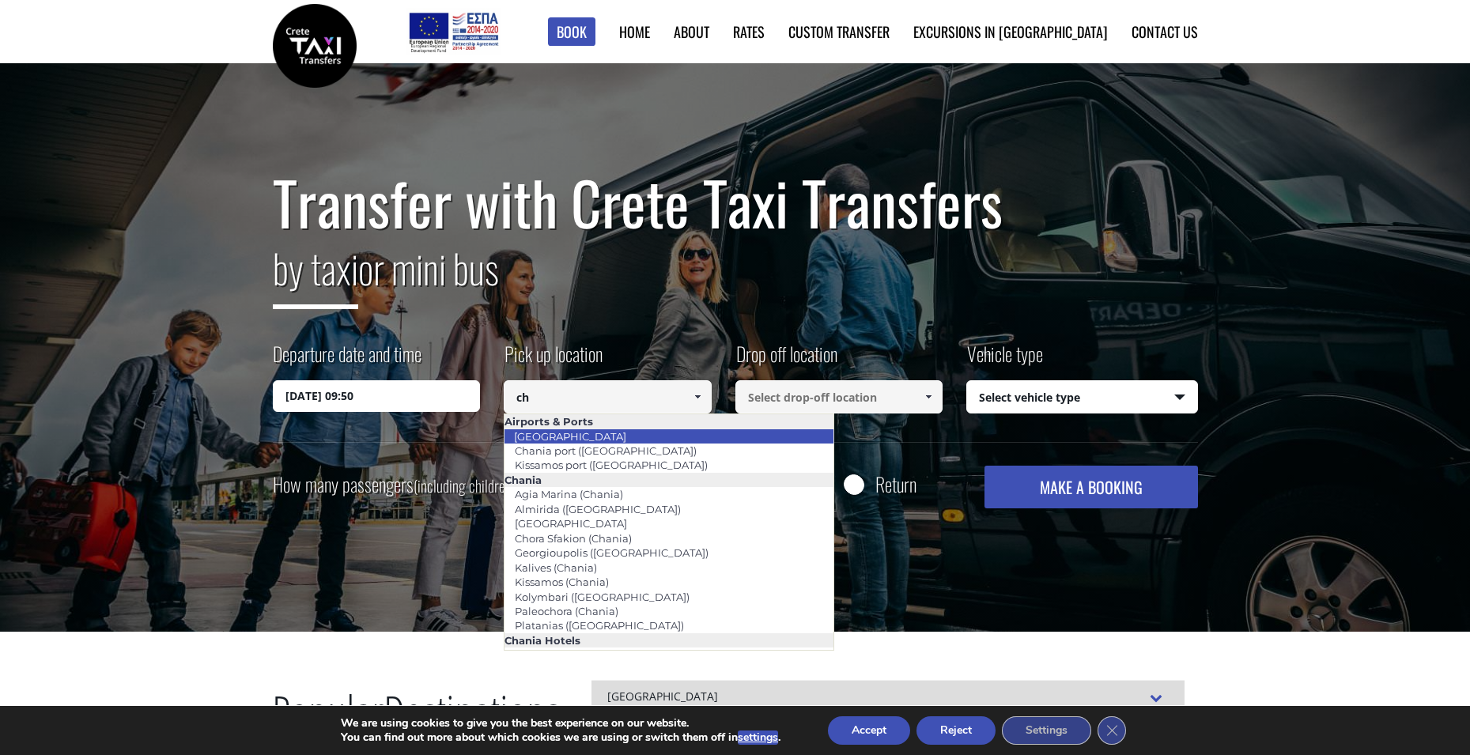
click at [651, 436] on li "[GEOGRAPHIC_DATA]" at bounding box center [668, 436] width 329 height 14
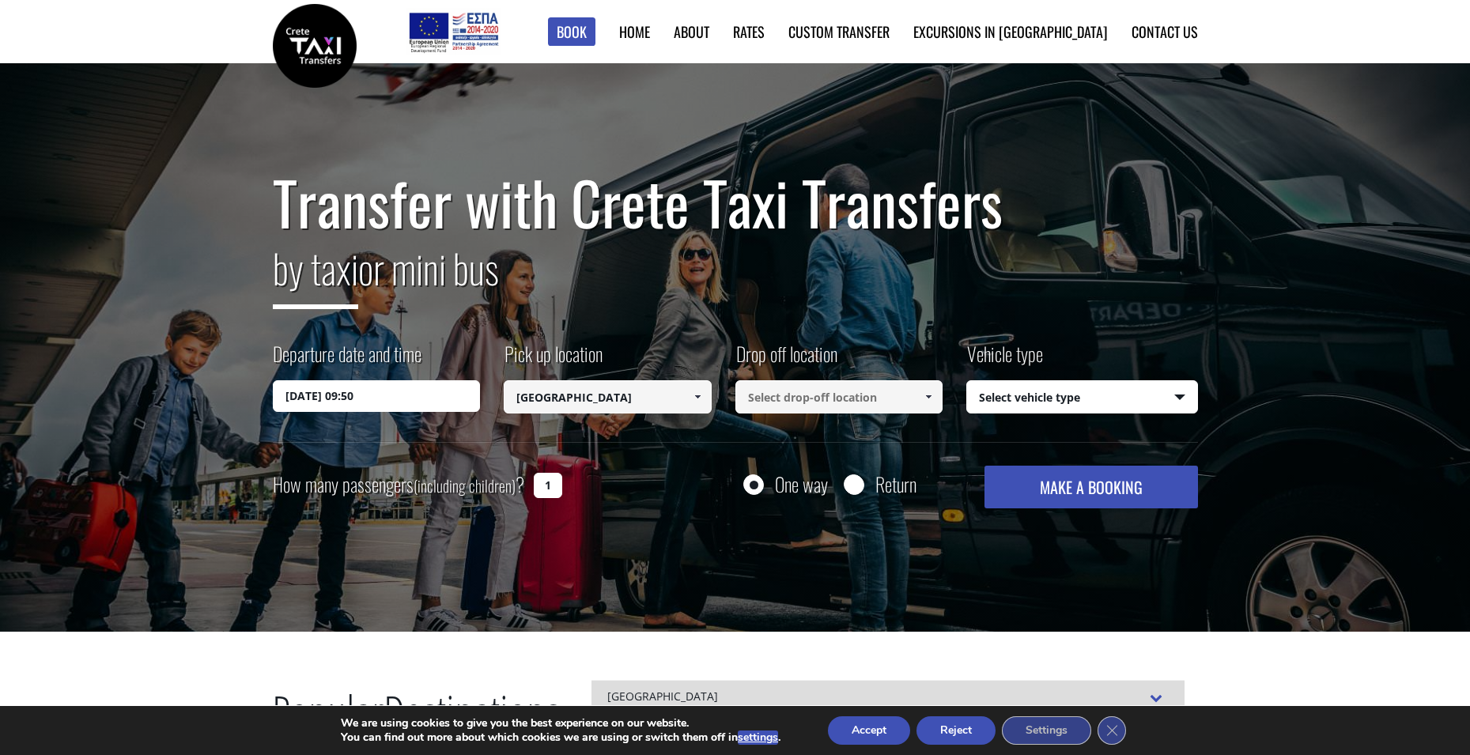
type input "[GEOGRAPHIC_DATA]"
click at [768, 402] on input at bounding box center [839, 396] width 208 height 33
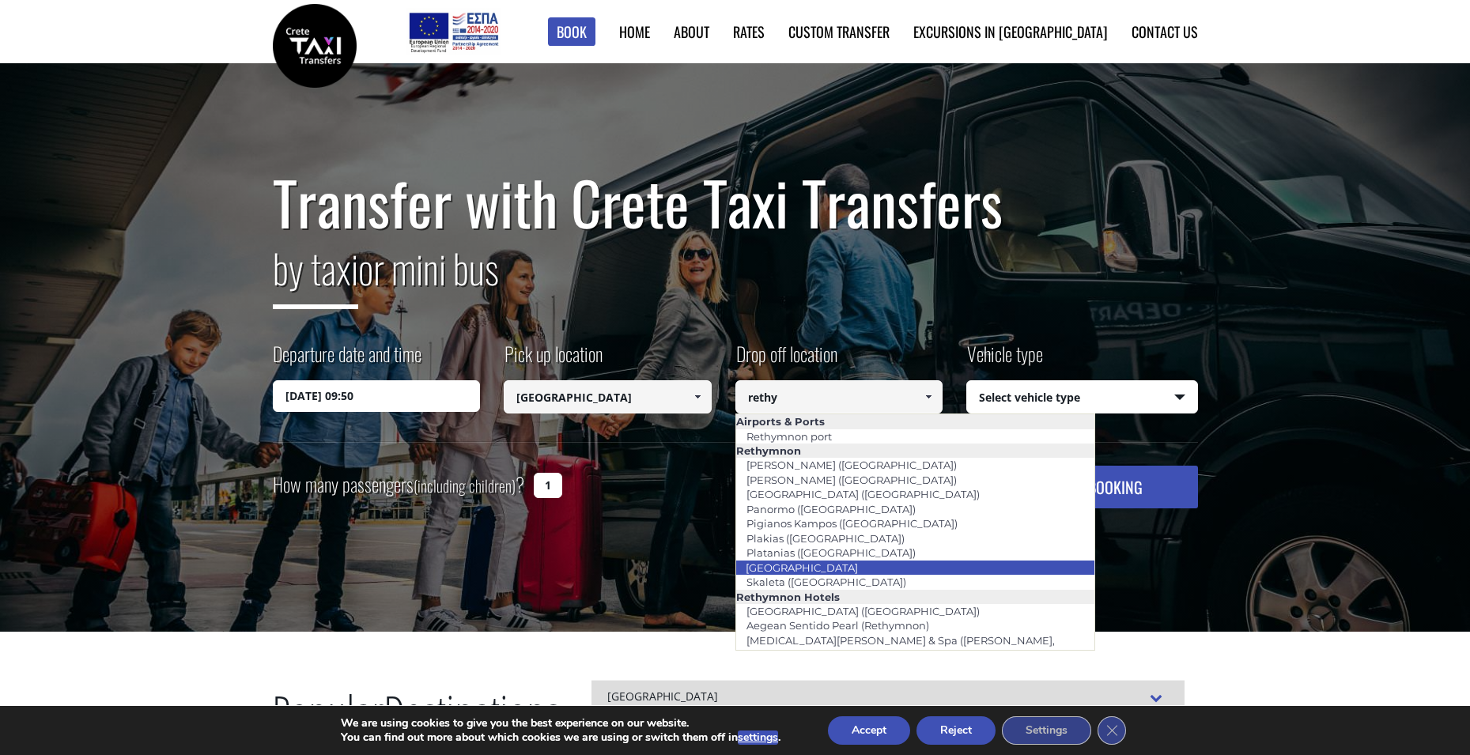
click at [842, 569] on li "[GEOGRAPHIC_DATA]" at bounding box center [915, 567] width 359 height 14
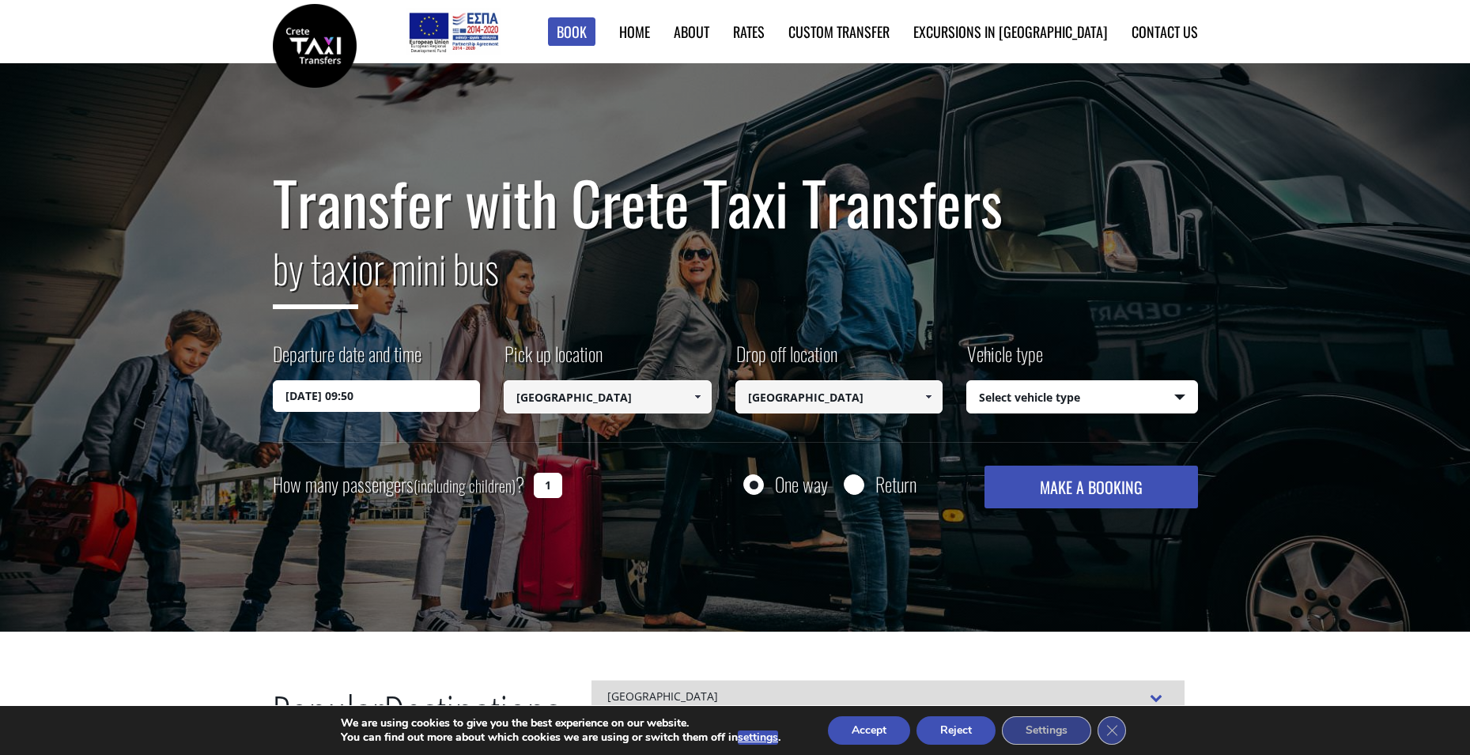
type input "[GEOGRAPHIC_DATA]"
click at [1100, 394] on select "Select vehicle type Taxi (4 passengers) Mercedes E Class Mini Van (7 passengers…" at bounding box center [1082, 397] width 230 height 33
select select "541"
click at [1105, 487] on button "MAKE A BOOKING" at bounding box center [1090, 487] width 213 height 43
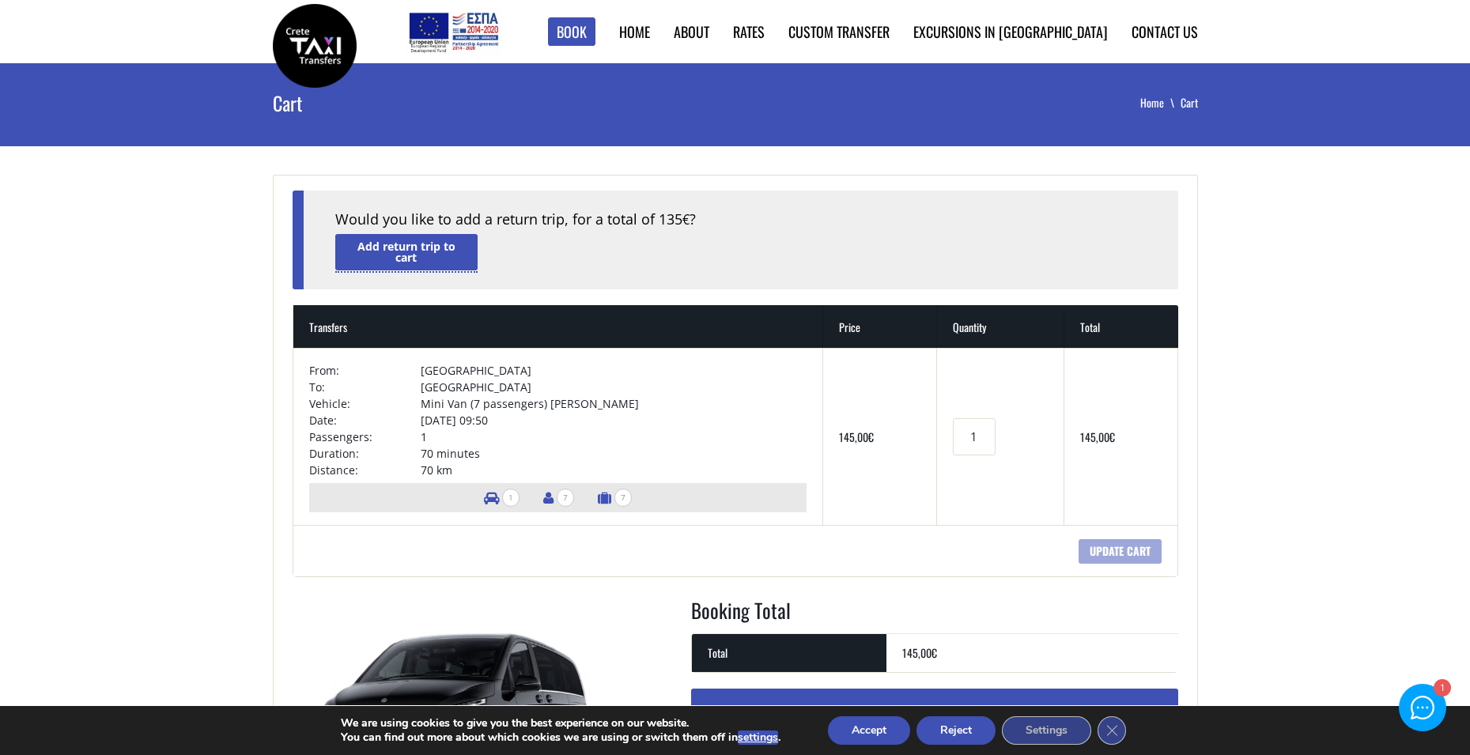
drag, startPoint x: 414, startPoint y: 247, endPoint x: 432, endPoint y: 251, distance: 18.6
click at [416, 249] on link "Add return trip to cart" at bounding box center [406, 252] width 142 height 36
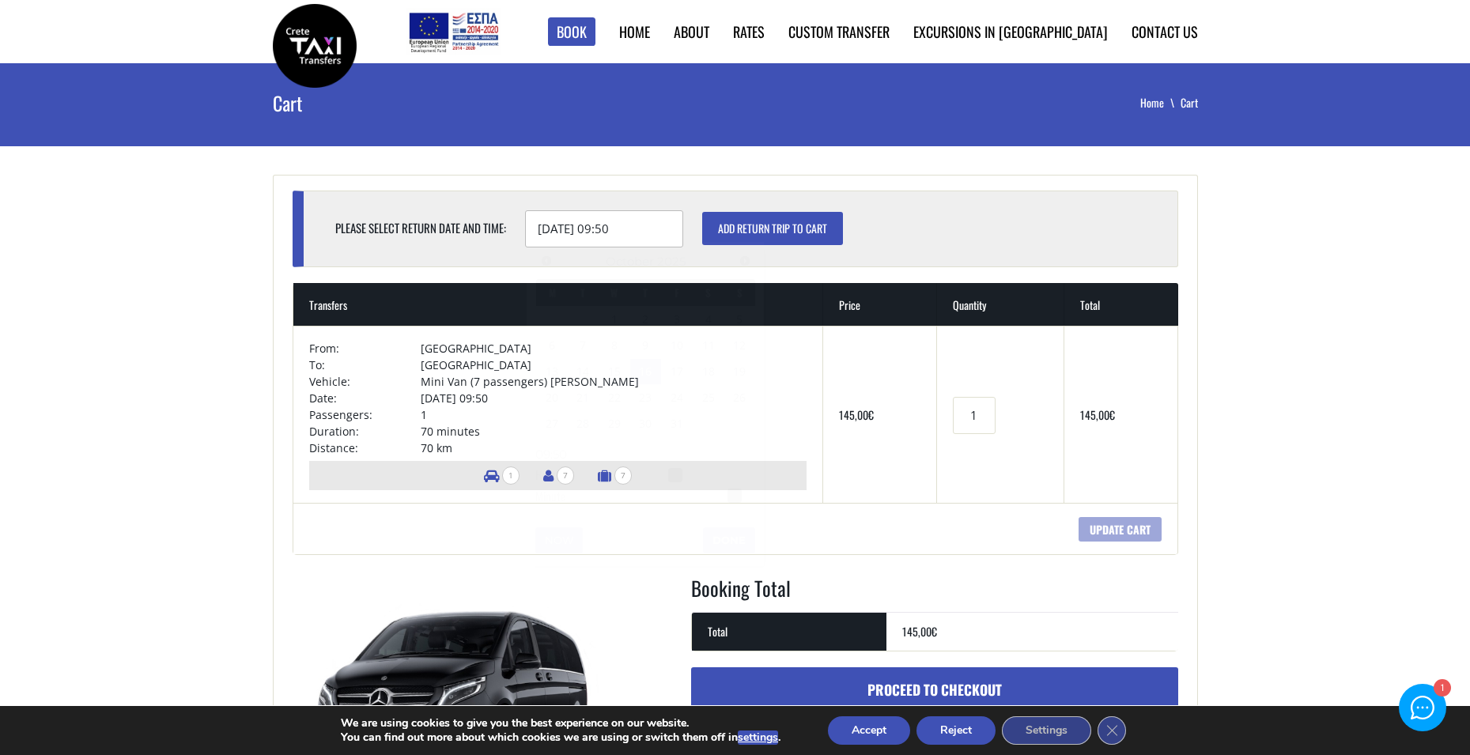
click at [554, 230] on input "16/10/2025 09:50" at bounding box center [604, 228] width 158 height 37
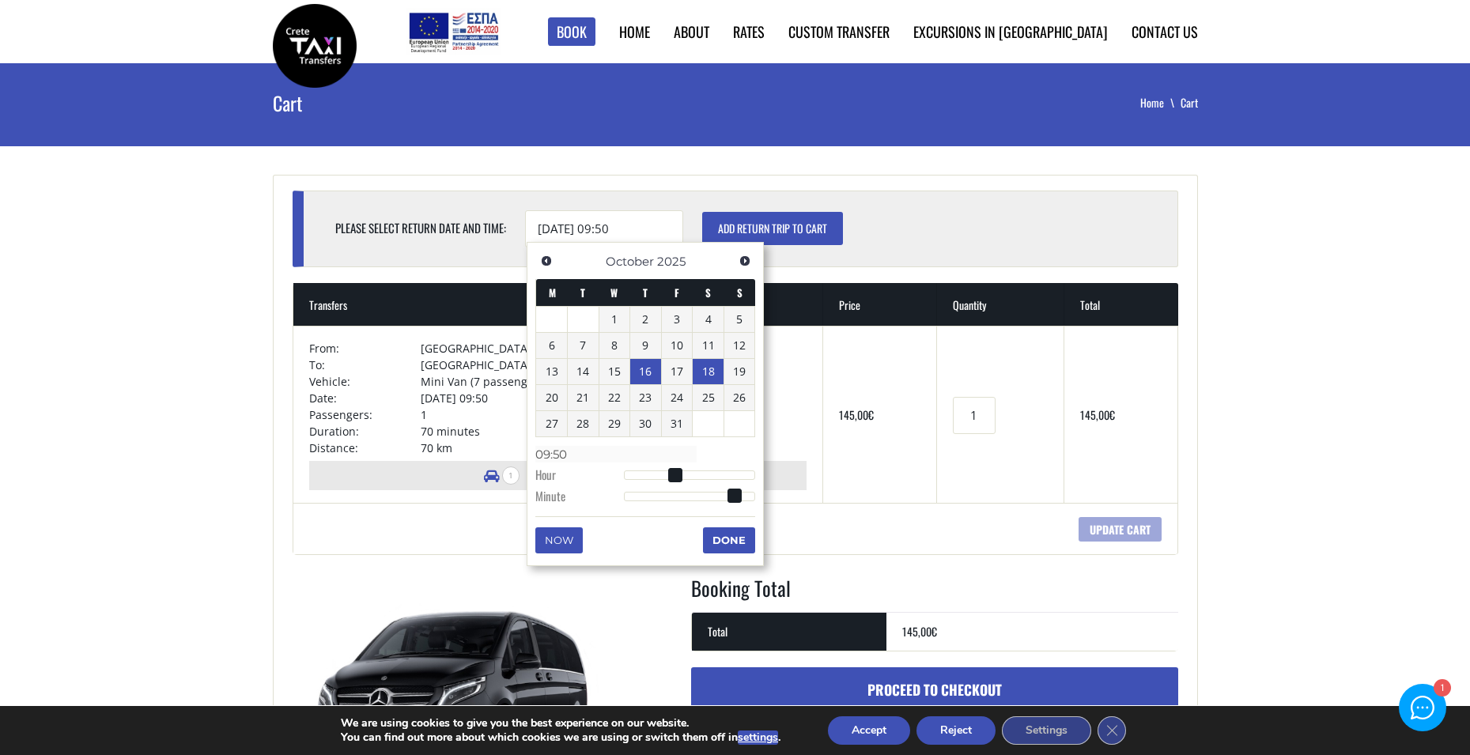
click at [703, 379] on link "18" at bounding box center [707, 371] width 31 height 25
click at [613, 232] on input "18/10/2025 09:50" at bounding box center [604, 228] width 158 height 37
type input "18/10/2025 11:00"
click at [779, 224] on input "Add return trip to cart" at bounding box center [772, 228] width 141 height 33
